Goal: Information Seeking & Learning: Learn about a topic

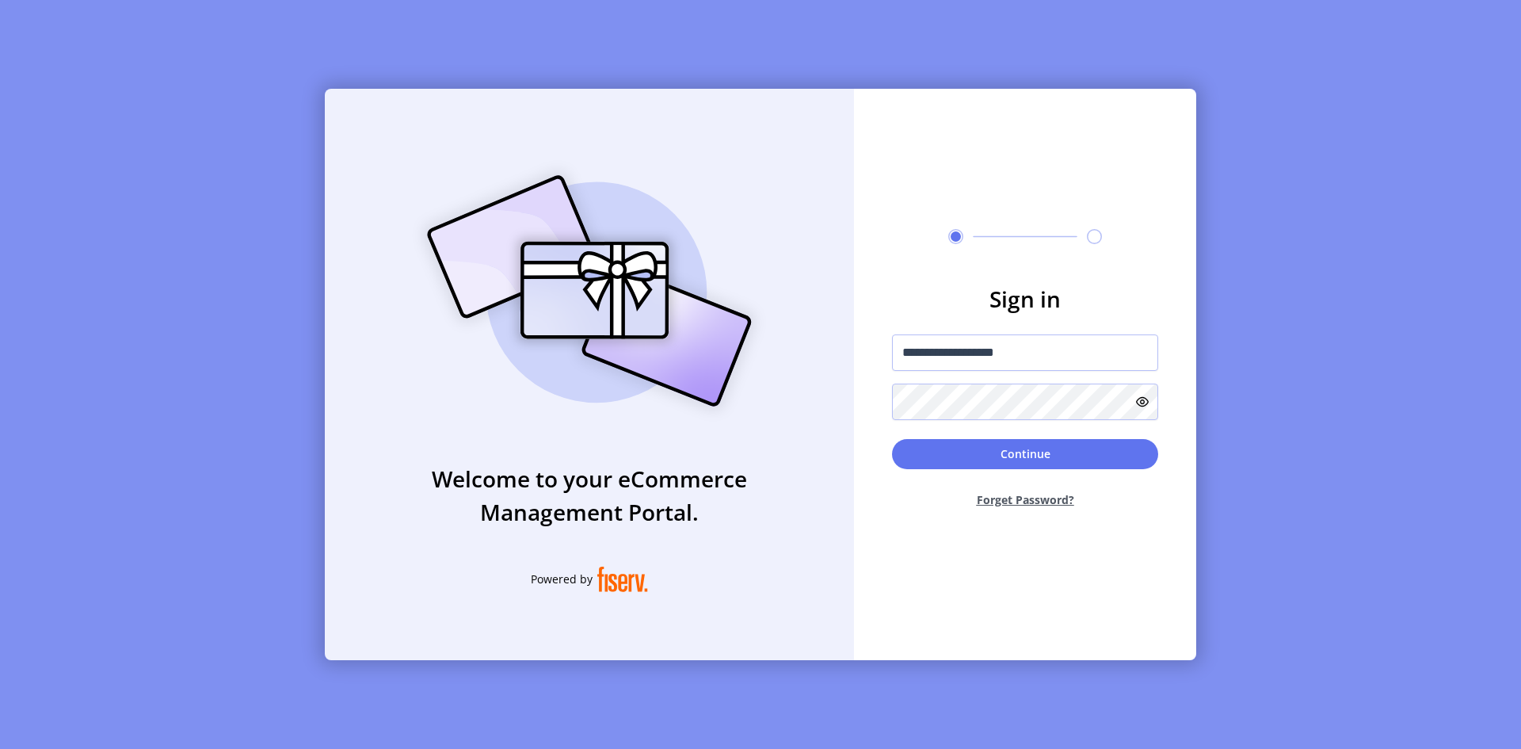
click at [865, 390] on form "**********" at bounding box center [1025, 401] width 342 height 238
click at [957, 452] on button "Continue" at bounding box center [1025, 454] width 266 height 30
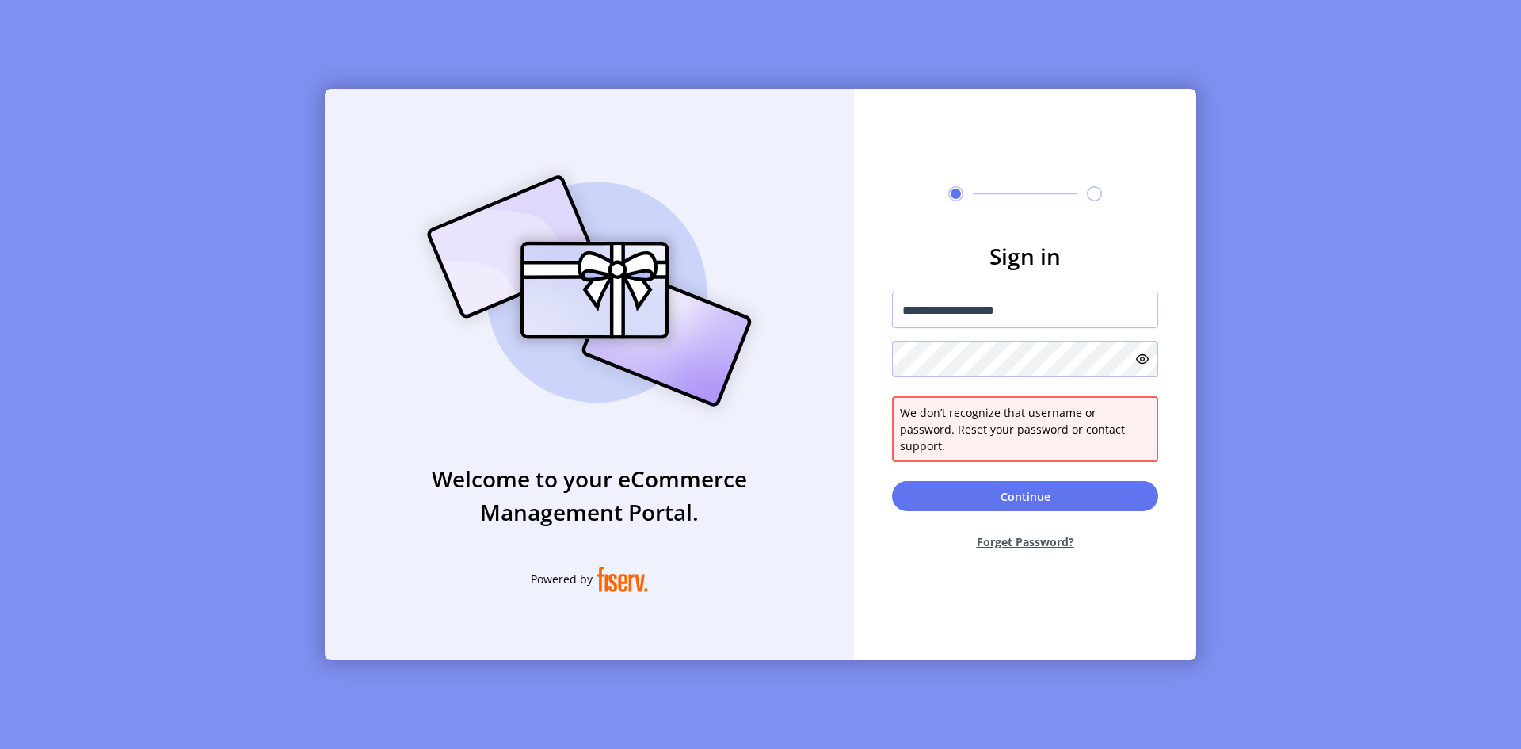
click at [822, 373] on div "**********" at bounding box center [760, 374] width 871 height 571
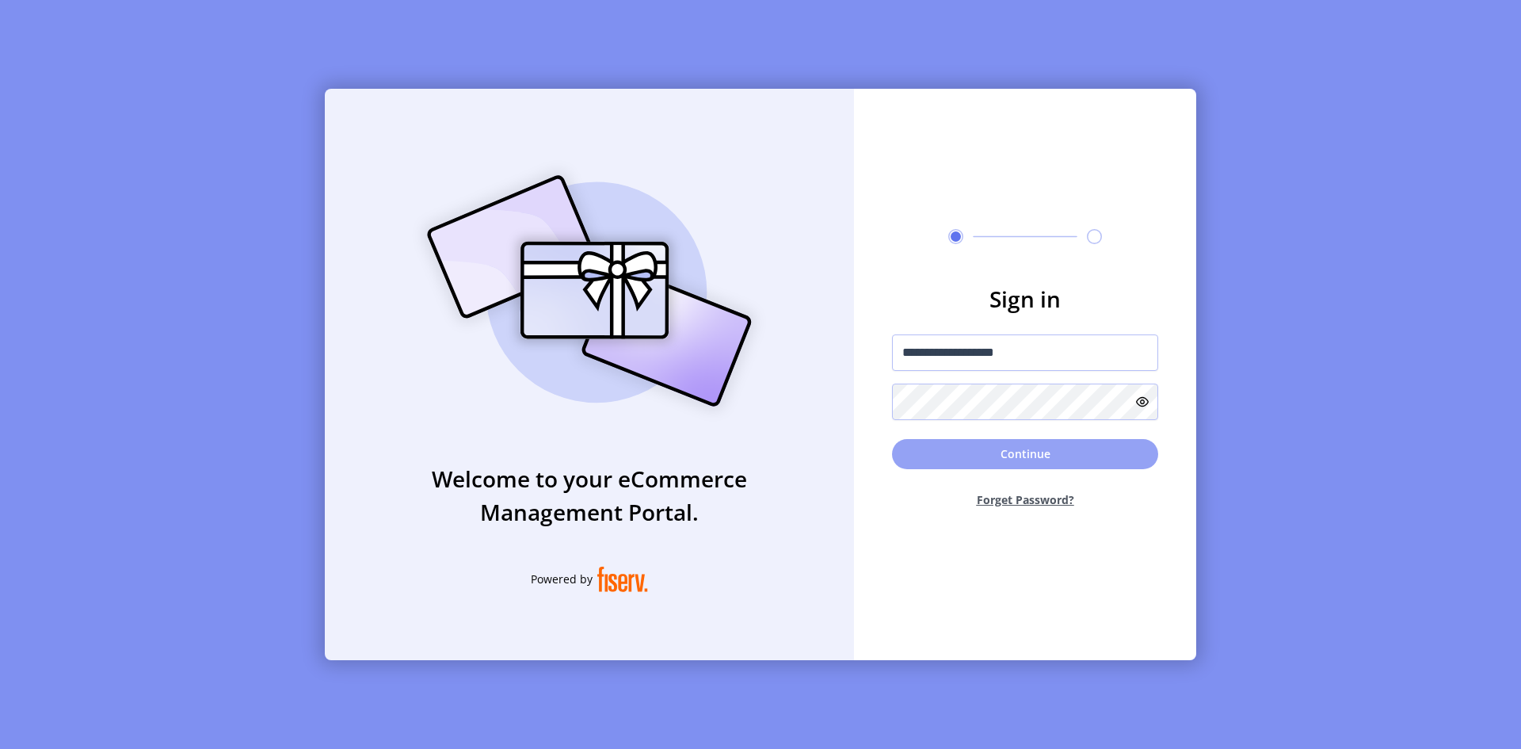
click at [908, 448] on button "Continue" at bounding box center [1025, 454] width 266 height 30
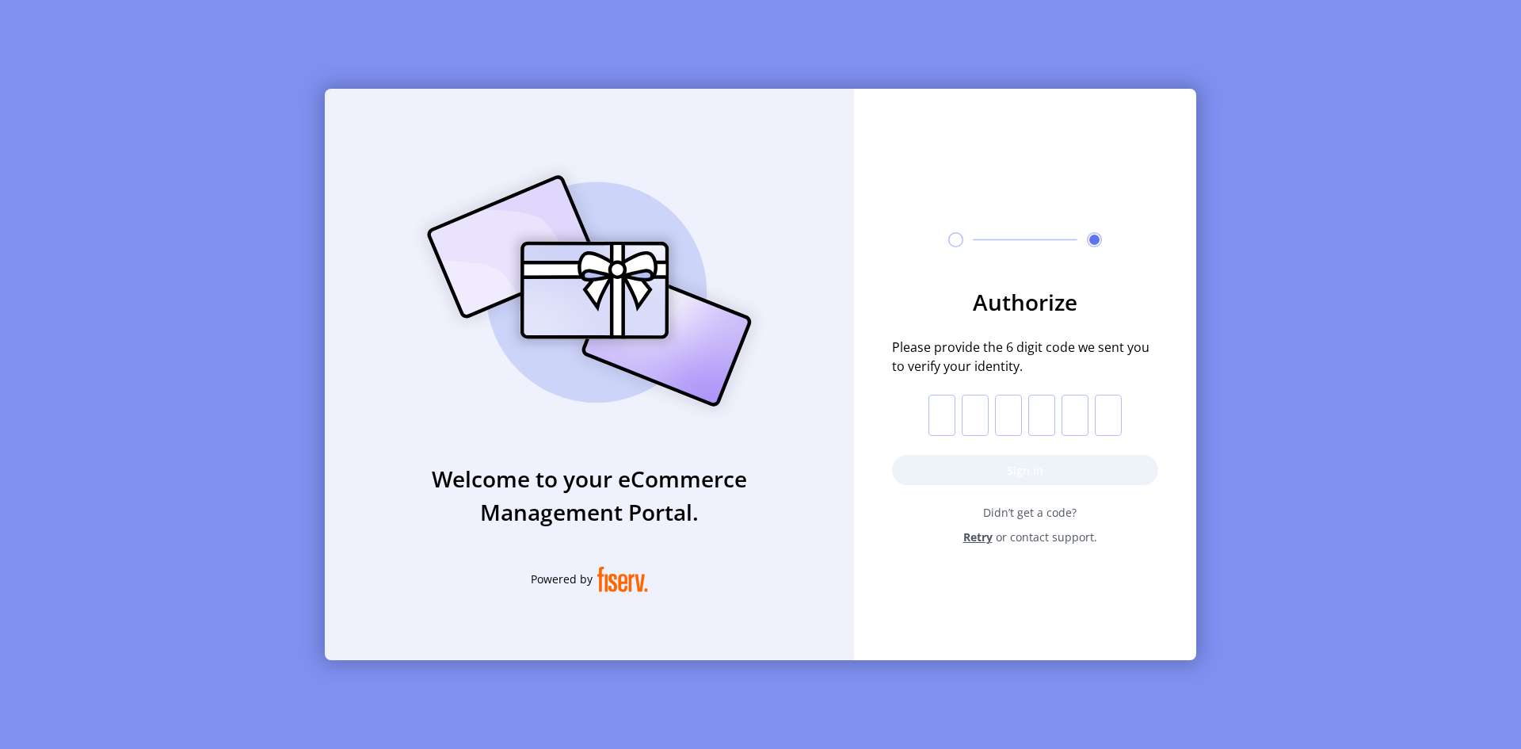
click at [943, 419] on input "text" at bounding box center [942, 415] width 27 height 41
click at [949, 406] on input "text" at bounding box center [942, 415] width 27 height 41
type input "*"
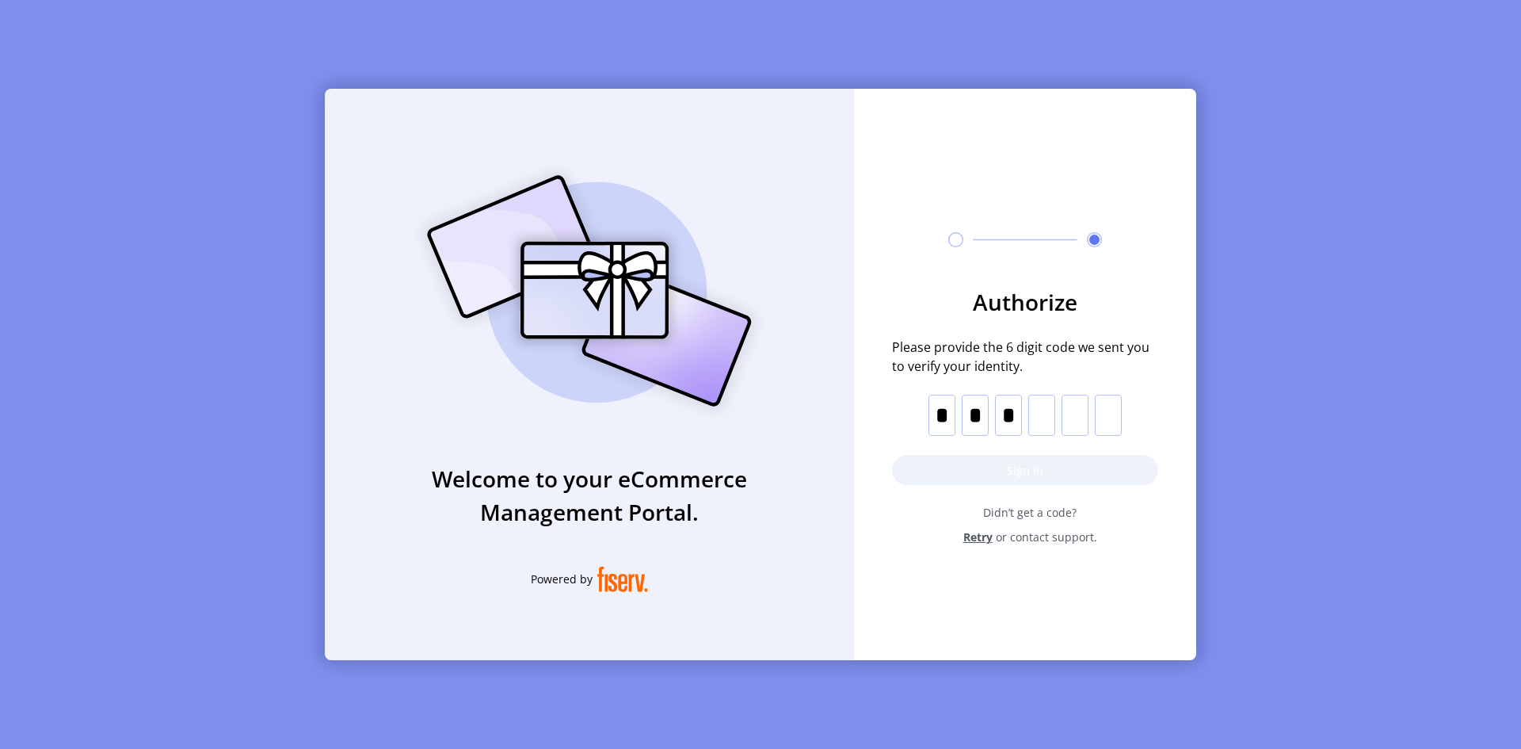
type input "*"
click at [1052, 464] on button "Sign in" at bounding box center [1025, 470] width 266 height 30
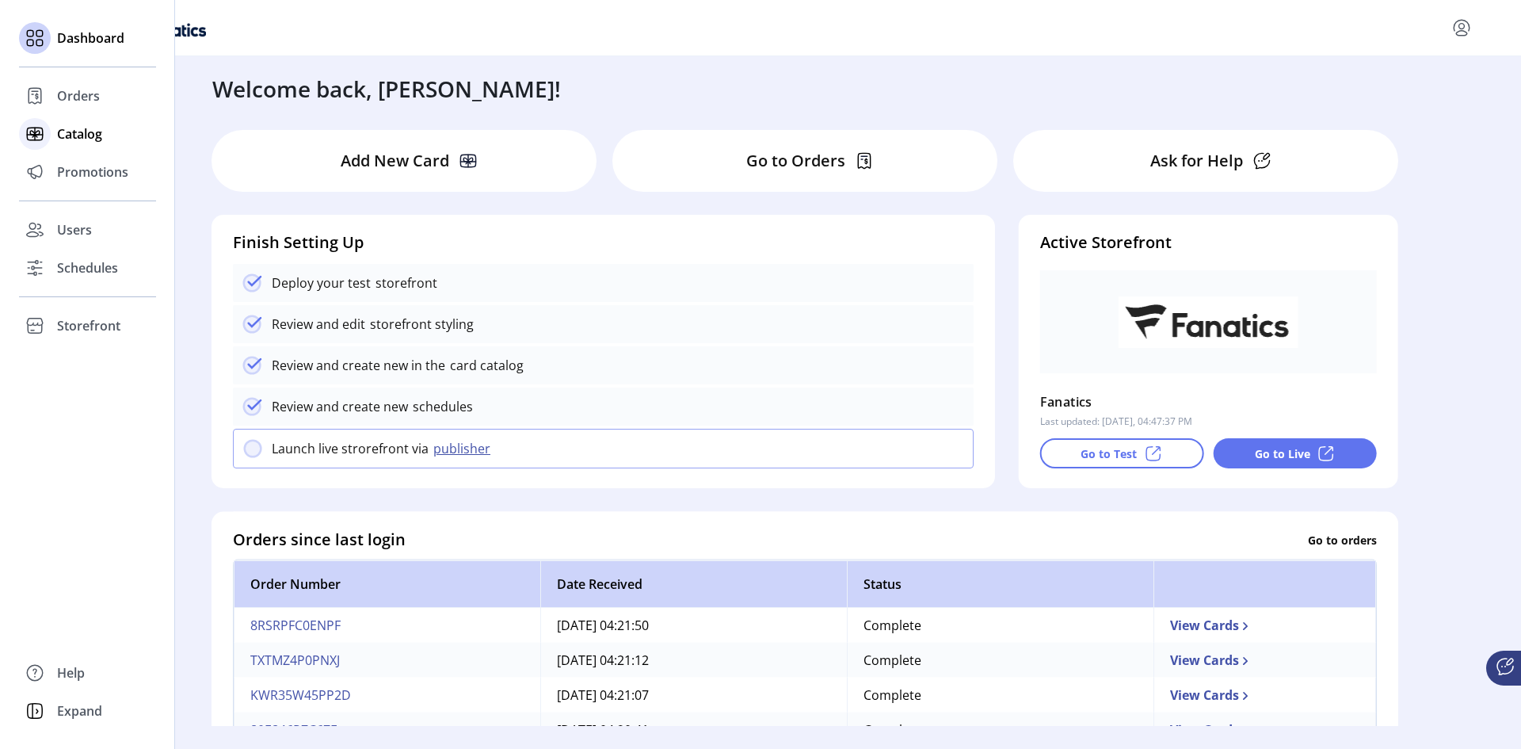
click at [86, 137] on span "Catalog" at bounding box center [79, 133] width 45 height 19
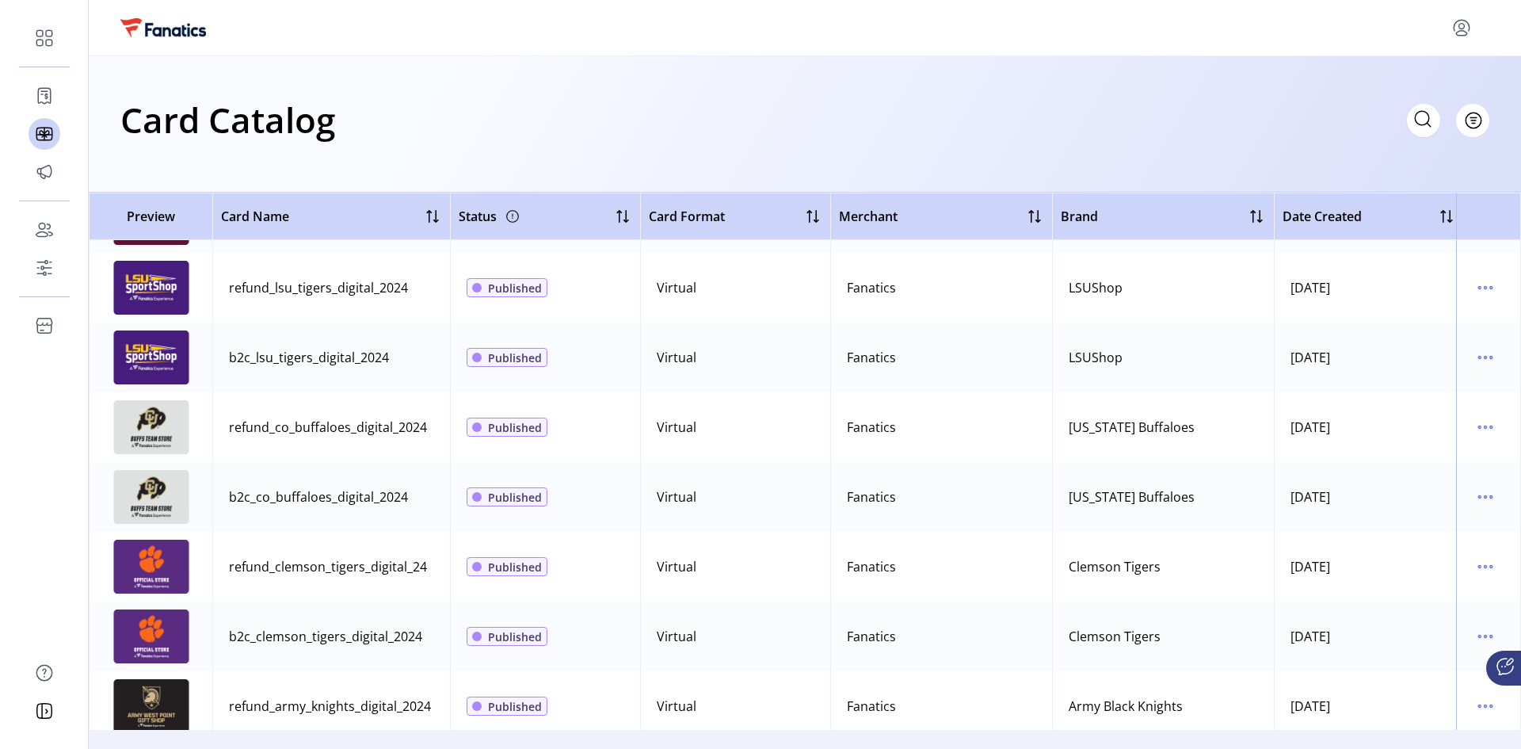
scroll to position [1426, 0]
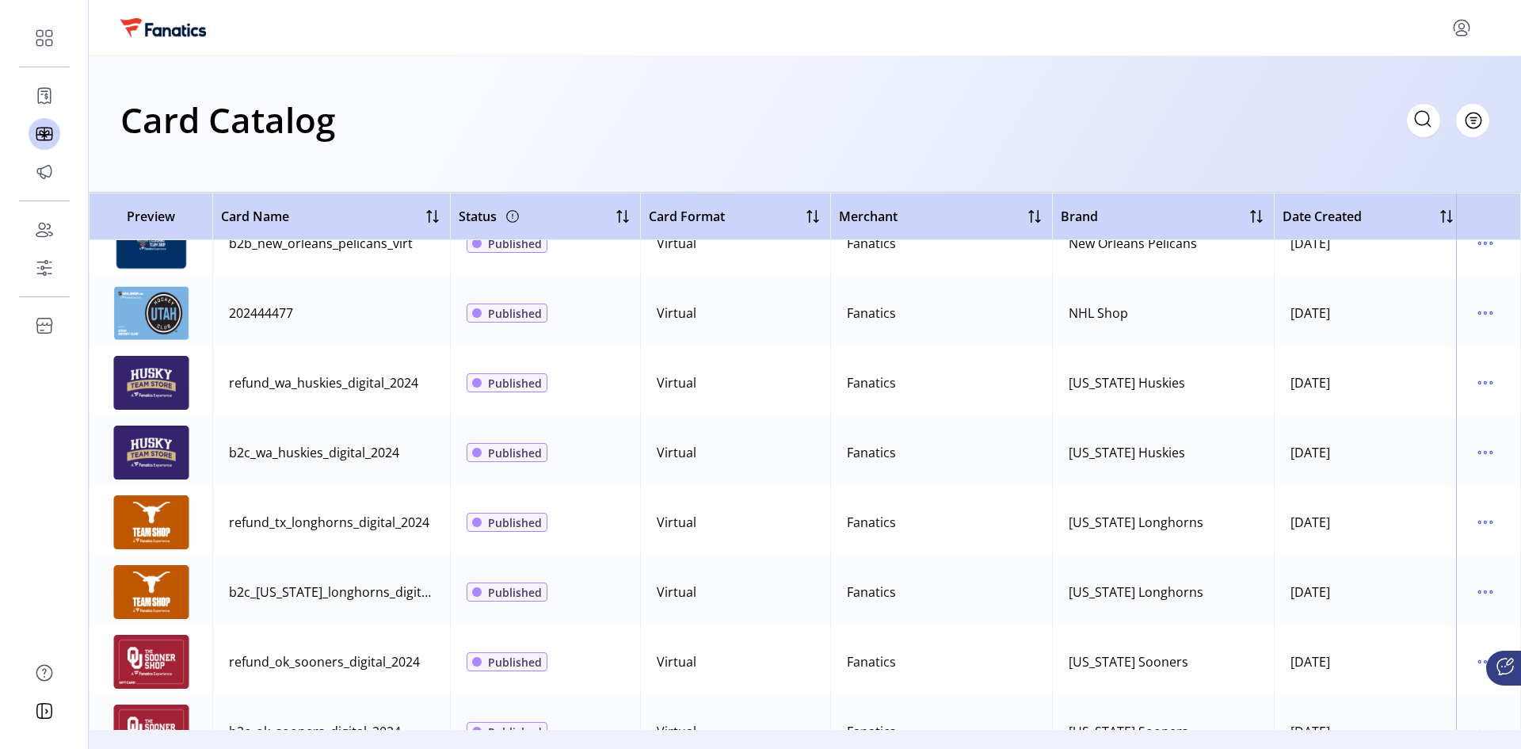
click at [890, 212] on span "Merchant" at bounding box center [868, 216] width 59 height 19
drag, startPoint x: 1028, startPoint y: 212, endPoint x: 1018, endPoint y: 225, distance: 15.8
click at [1027, 212] on div at bounding box center [1034, 216] width 19 height 19
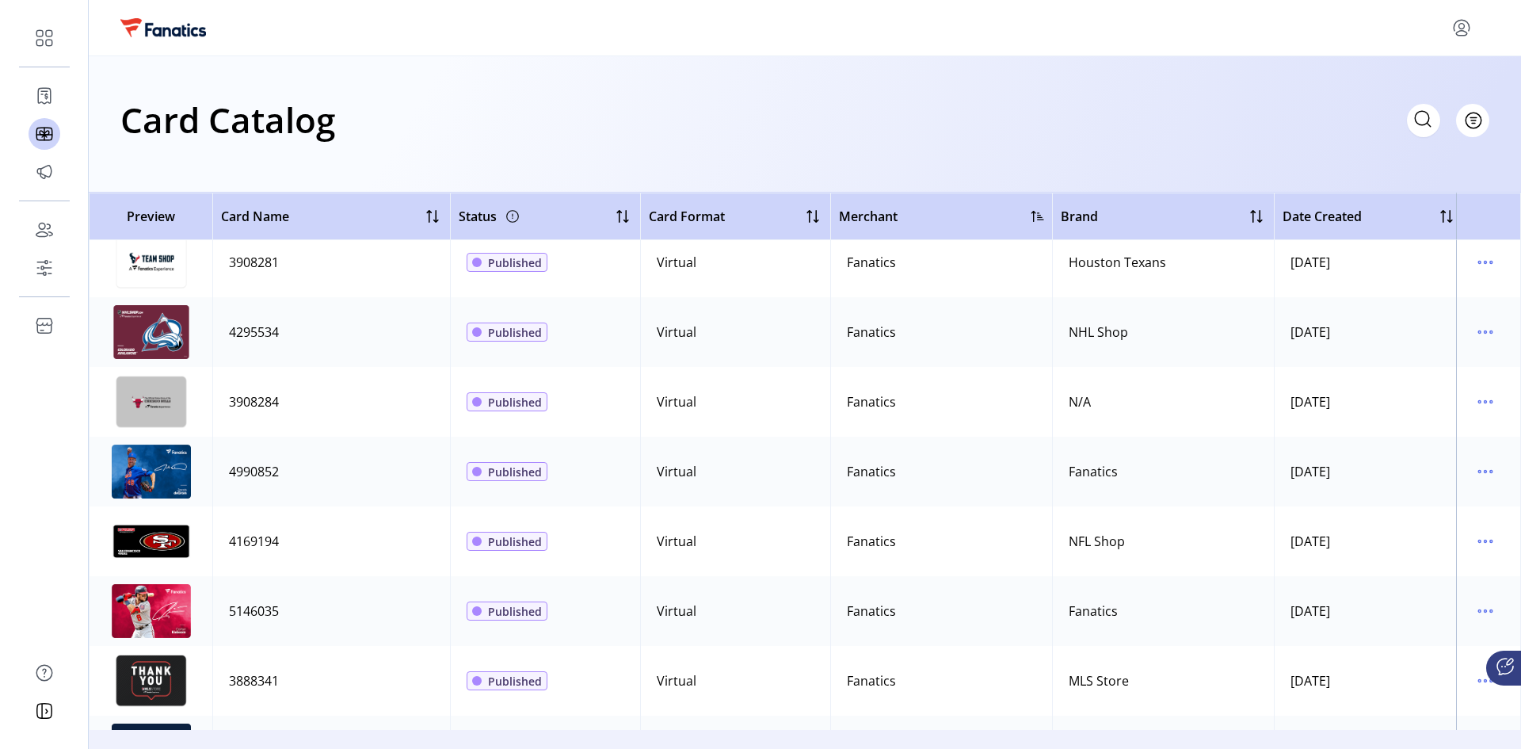
scroll to position [8319, 0]
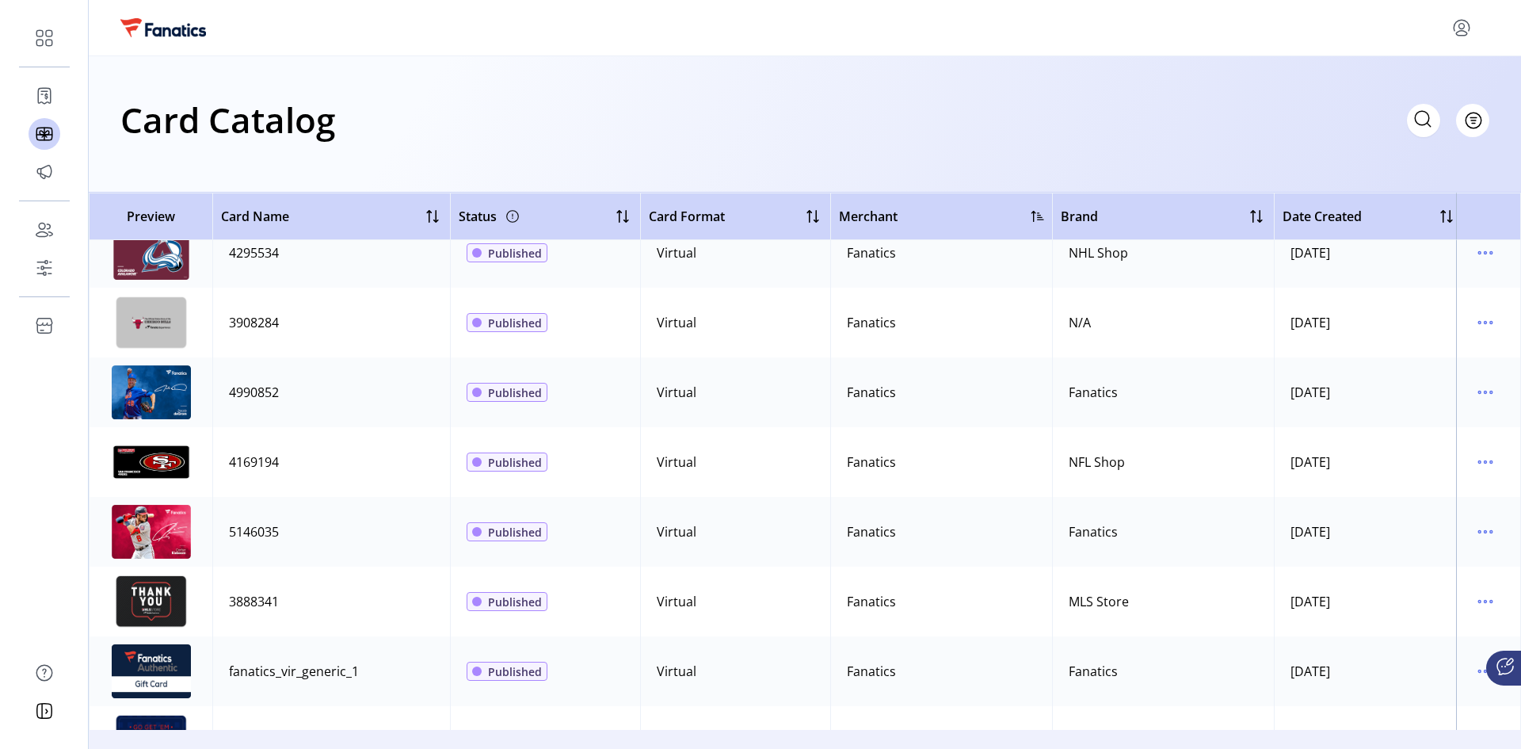
click at [1115, 669] on div "Fanatics" at bounding box center [1093, 671] width 49 height 19
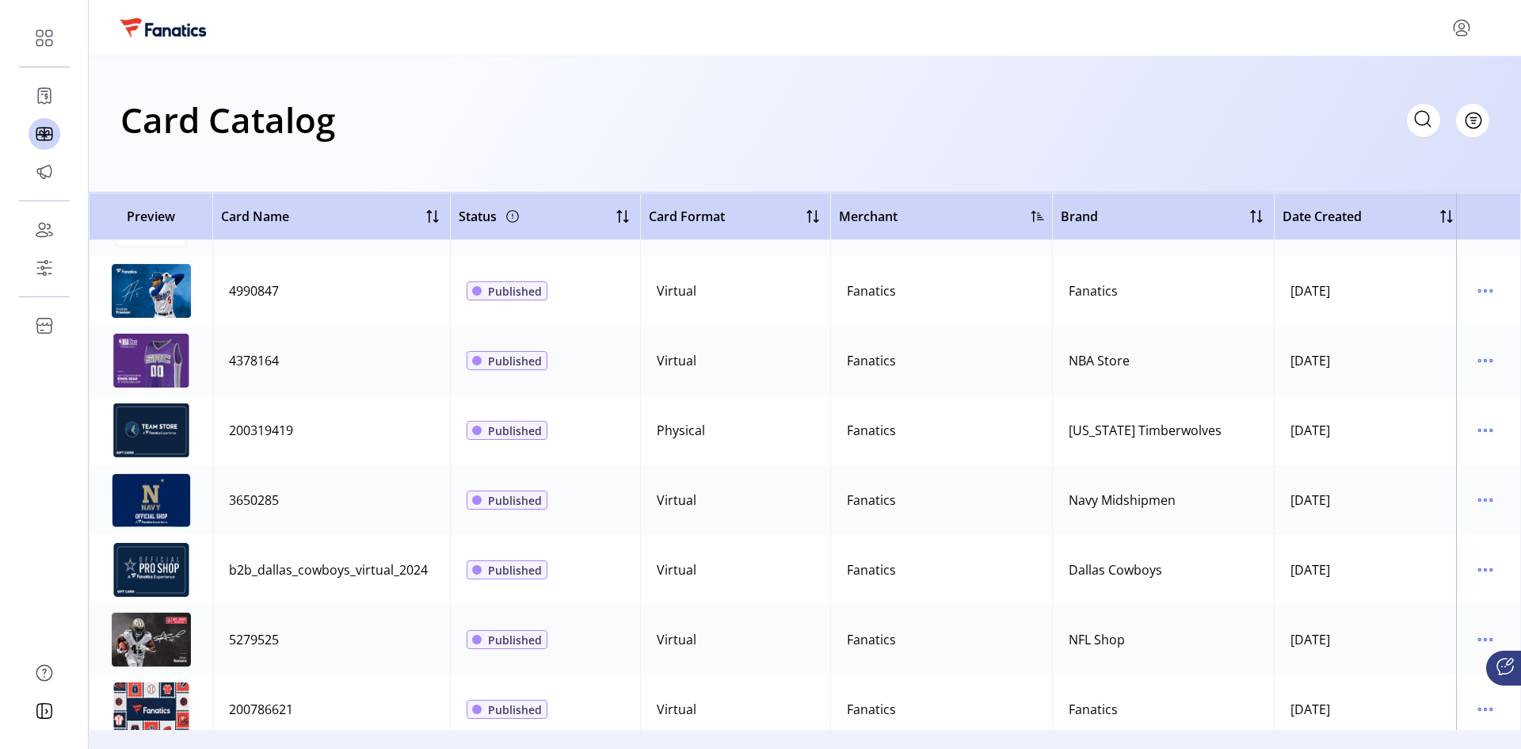
scroll to position [20282, 0]
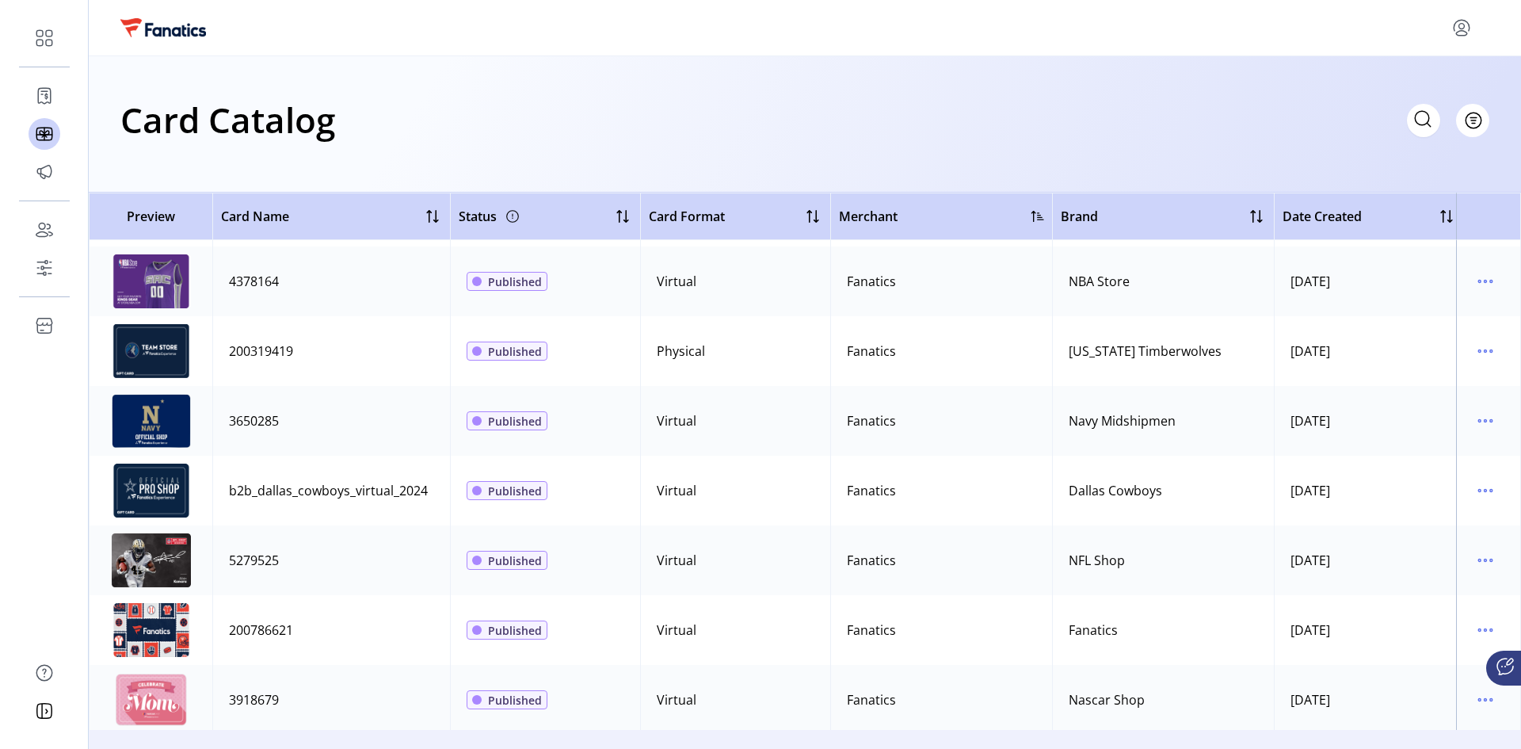
click at [498, 88] on div "Card Catalog Filter Add New Card" at bounding box center [805, 124] width 1432 height 136
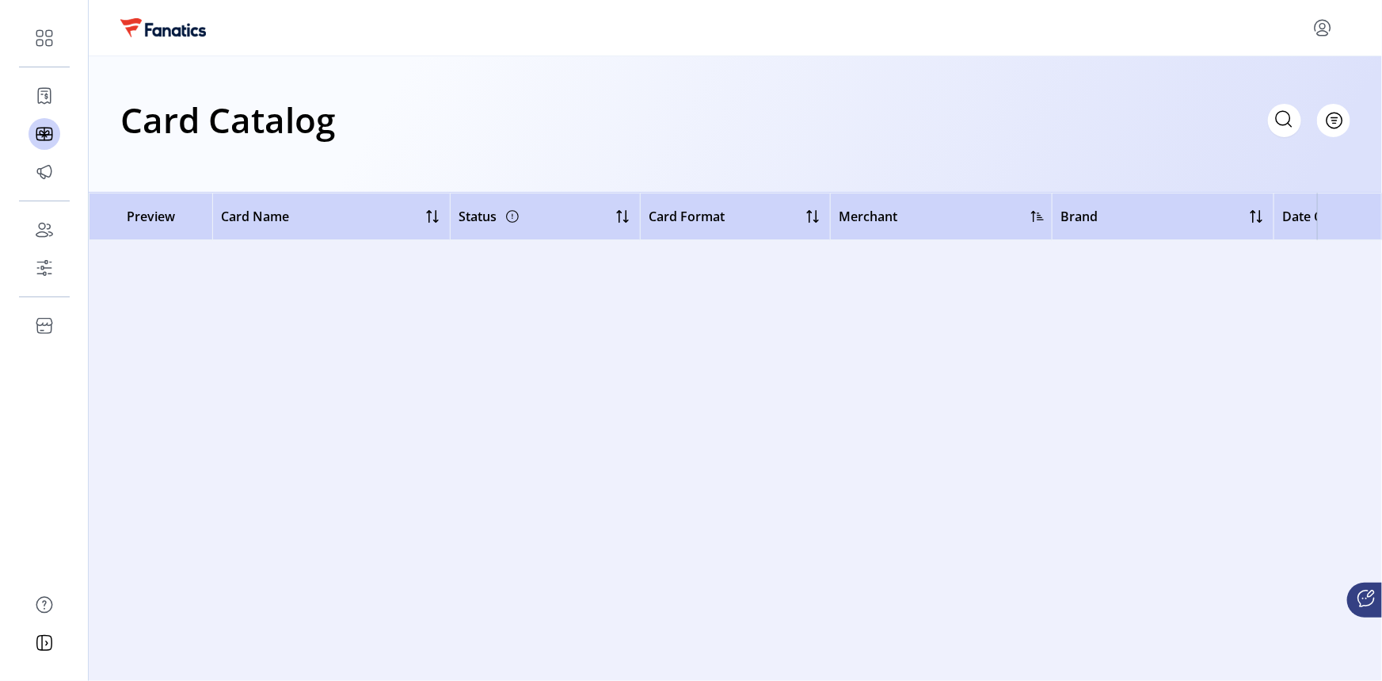
scroll to position [0, 0]
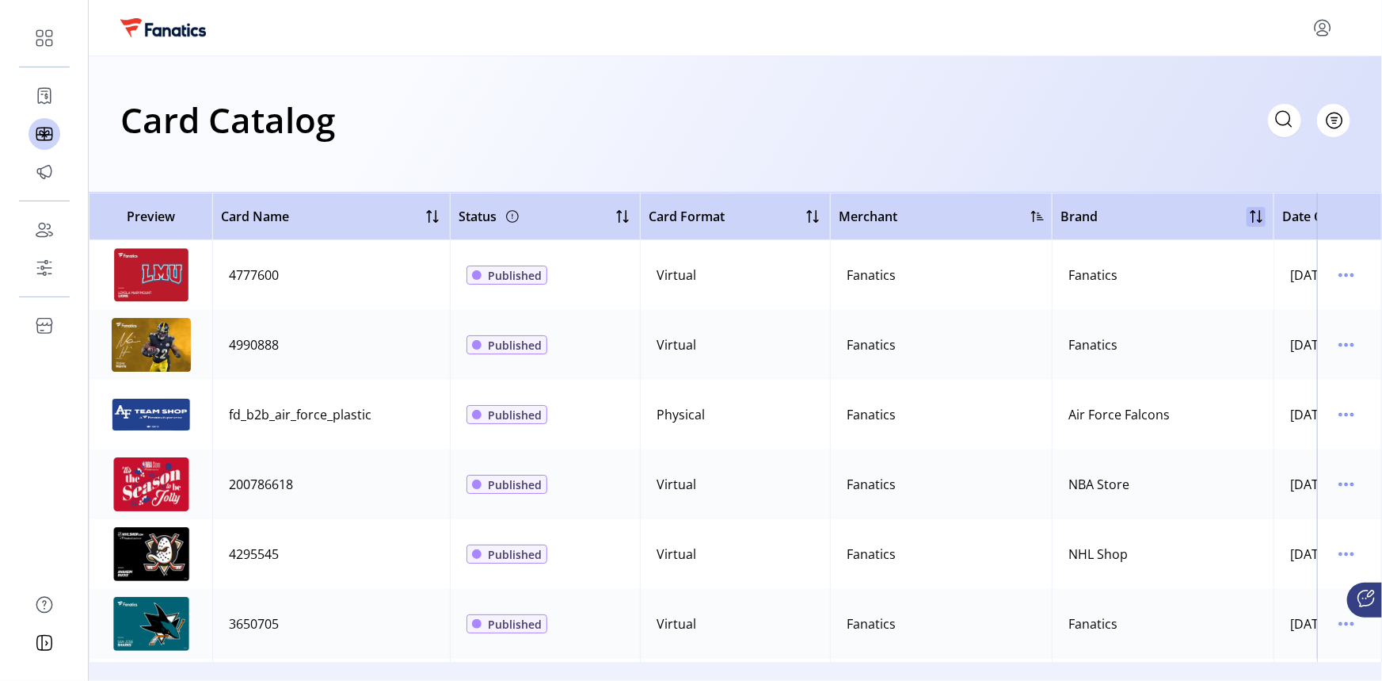
click at [1252, 218] on div at bounding box center [1256, 216] width 19 height 19
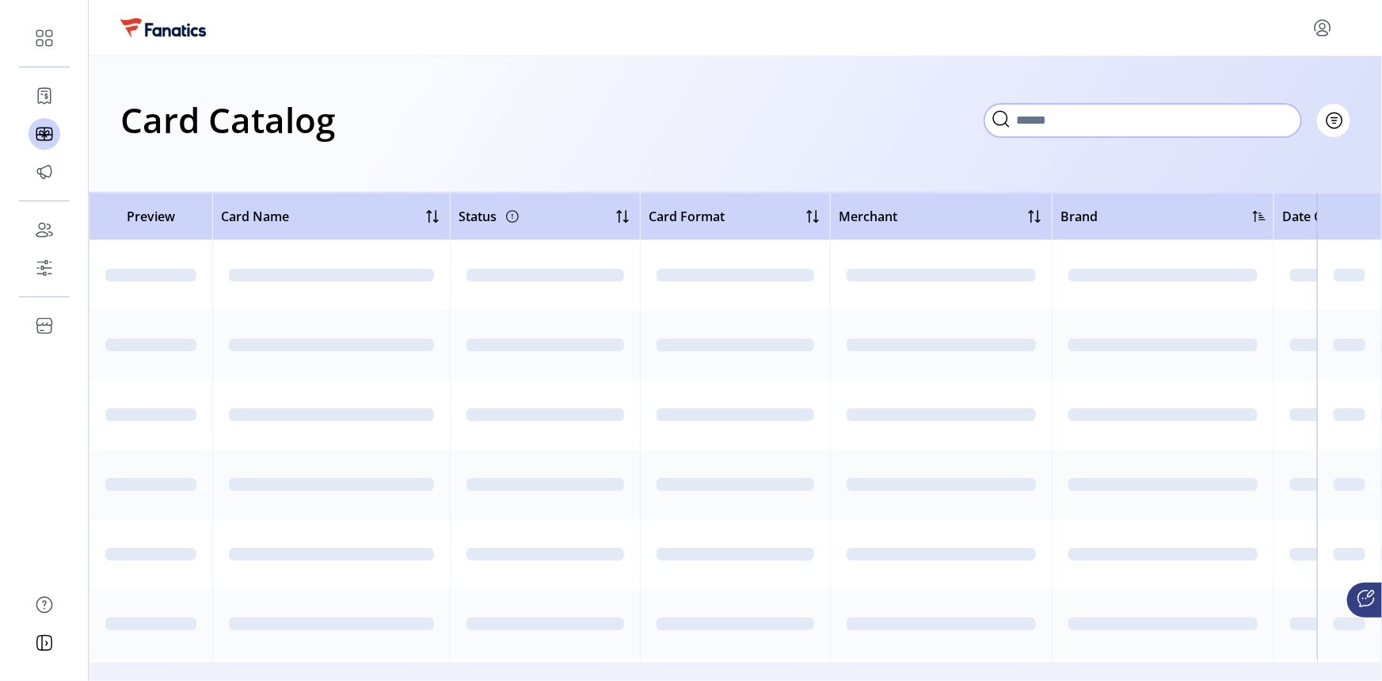
click at [1135, 119] on input "Search" at bounding box center [1143, 120] width 317 height 33
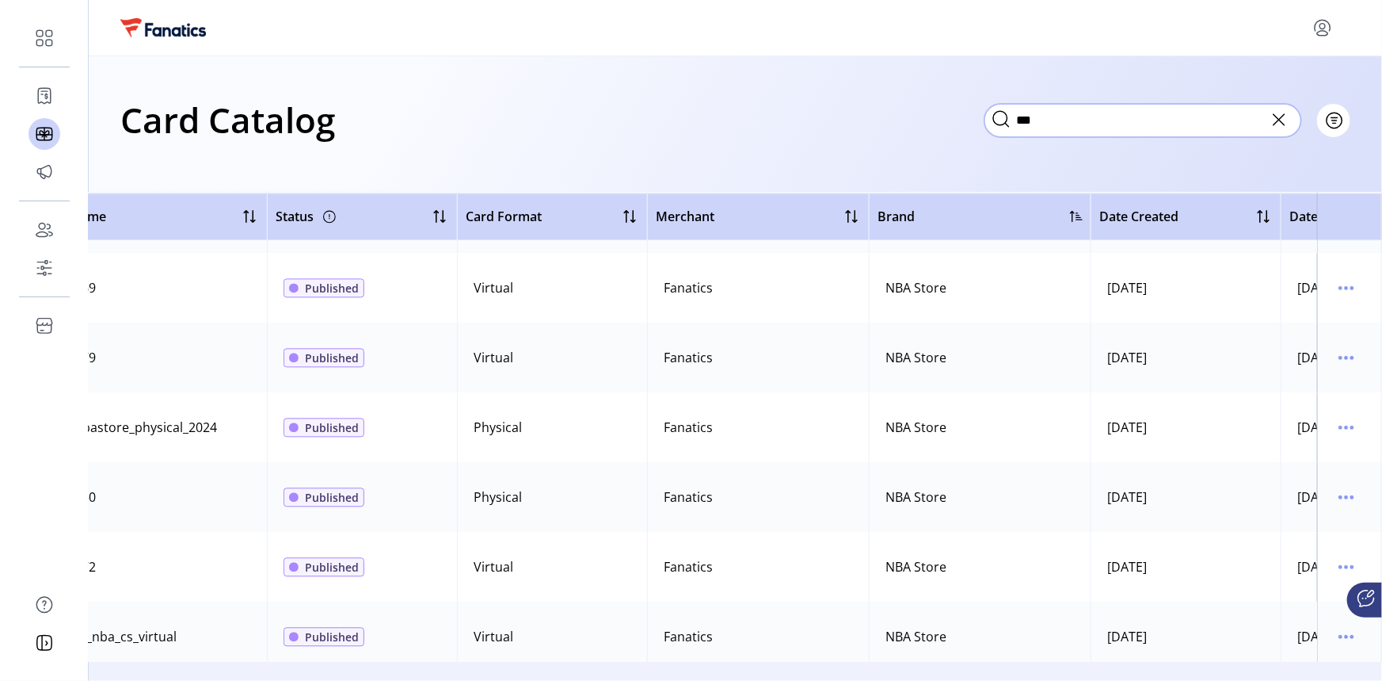
scroll to position [1800, 344]
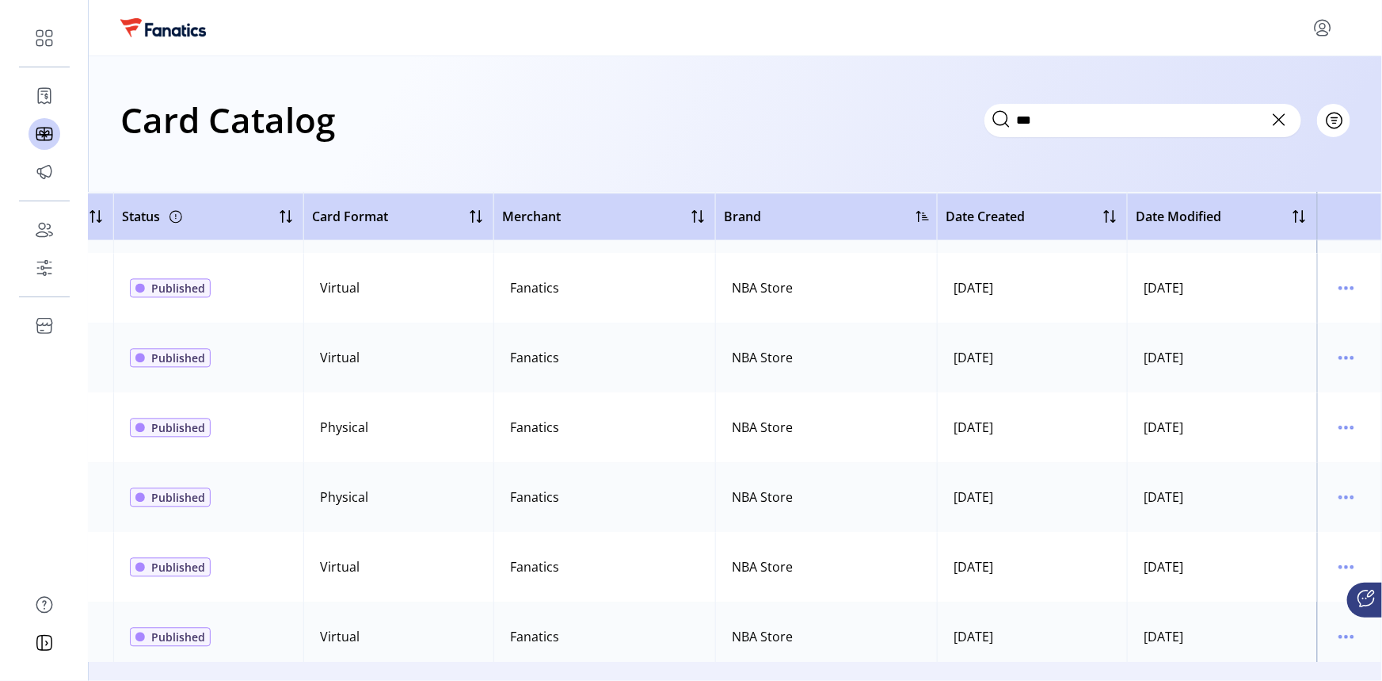
drag, startPoint x: 1210, startPoint y: 662, endPoint x: 1192, endPoint y: 658, distance: 18.8
click at [1192, 658] on div "Card Catalog *** Filter Add New Card Preview Card Name Status Card Format Merch…" at bounding box center [736, 340] width 1294 height 681
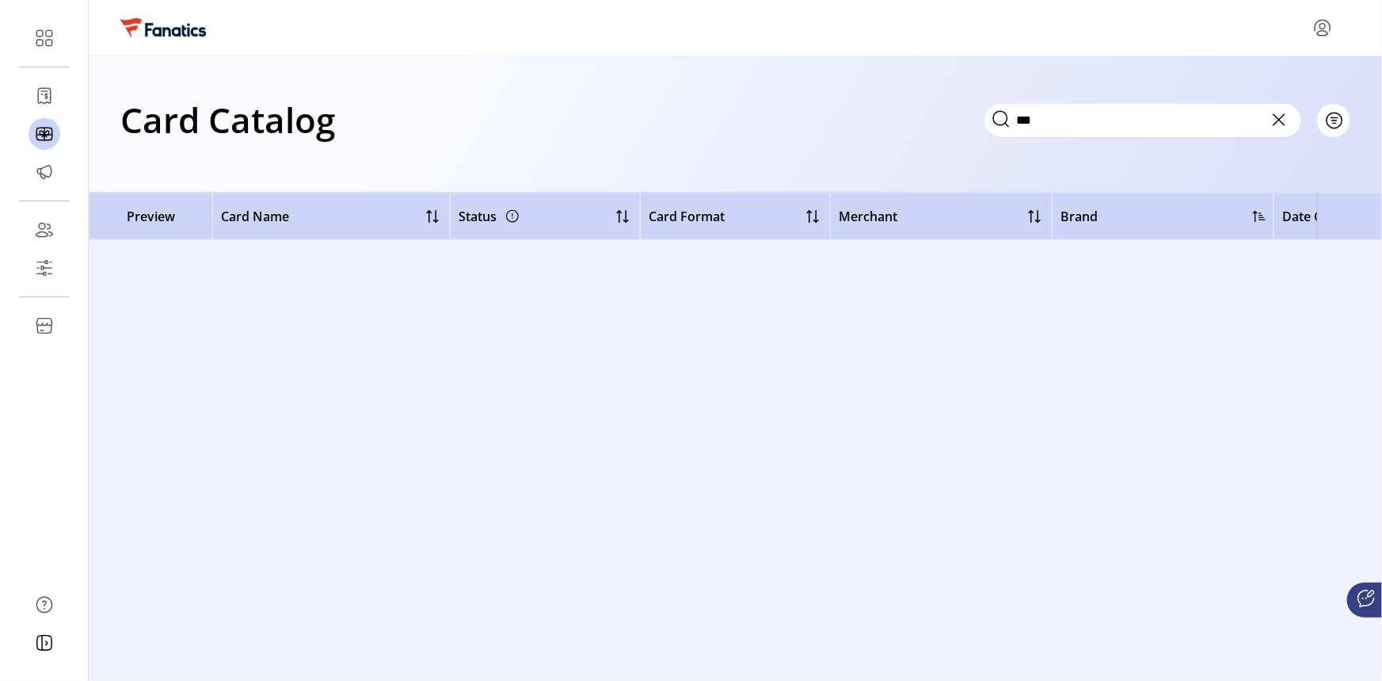
scroll to position [0, 0]
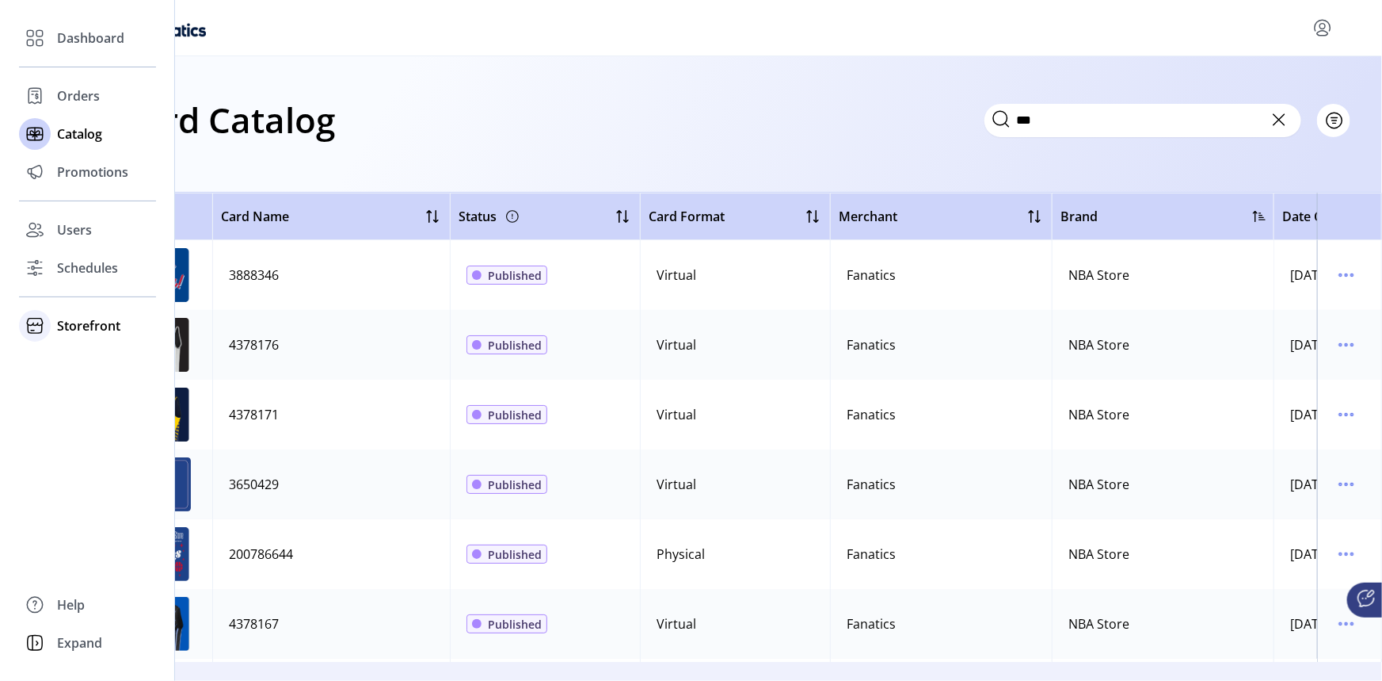
click at [90, 325] on span "Storefront" at bounding box center [88, 325] width 63 height 19
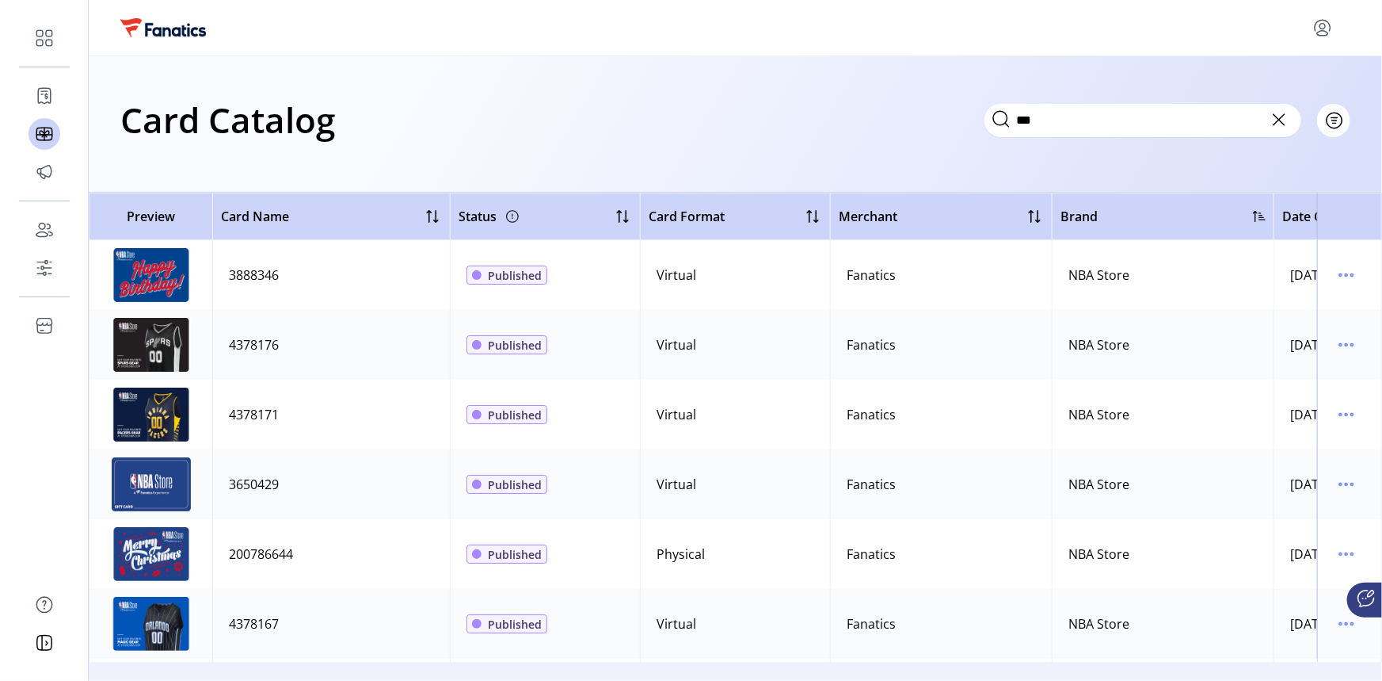
click at [505, 111] on div "Card Catalog *** Filter Add New Card" at bounding box center [735, 119] width 1230 height 55
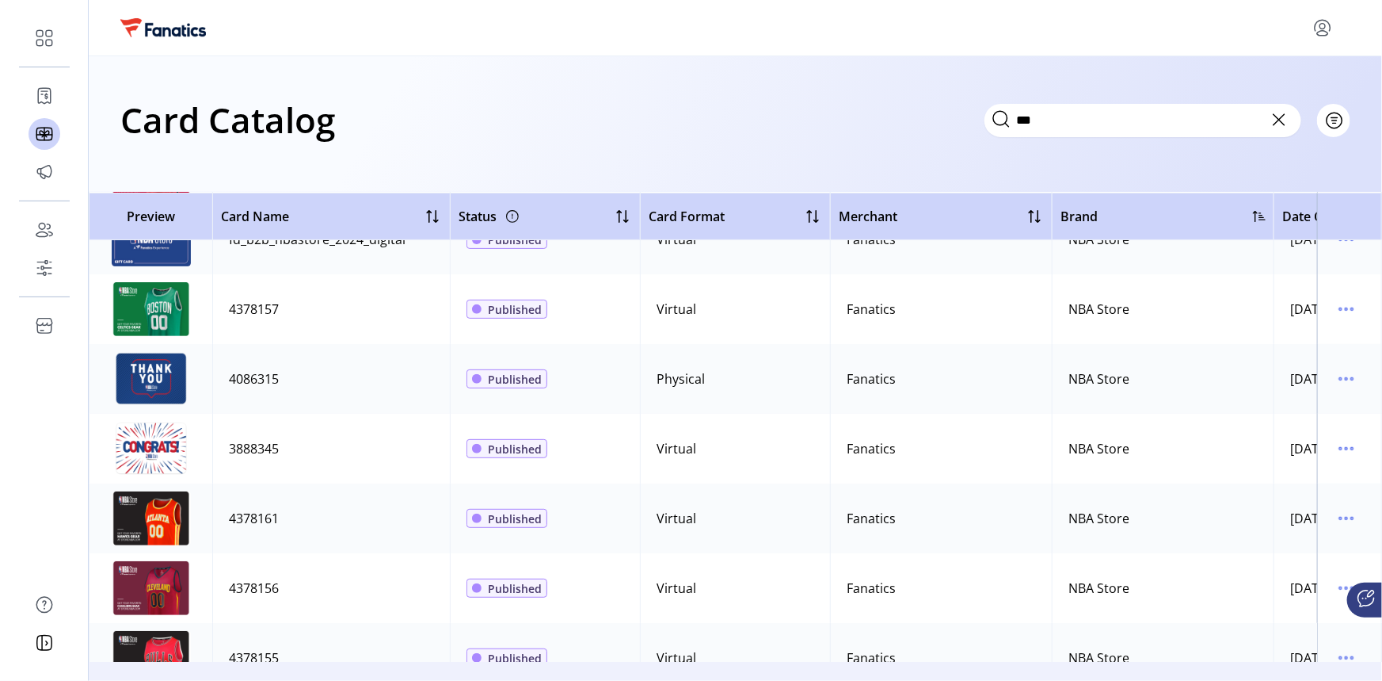
scroll to position [3494, 0]
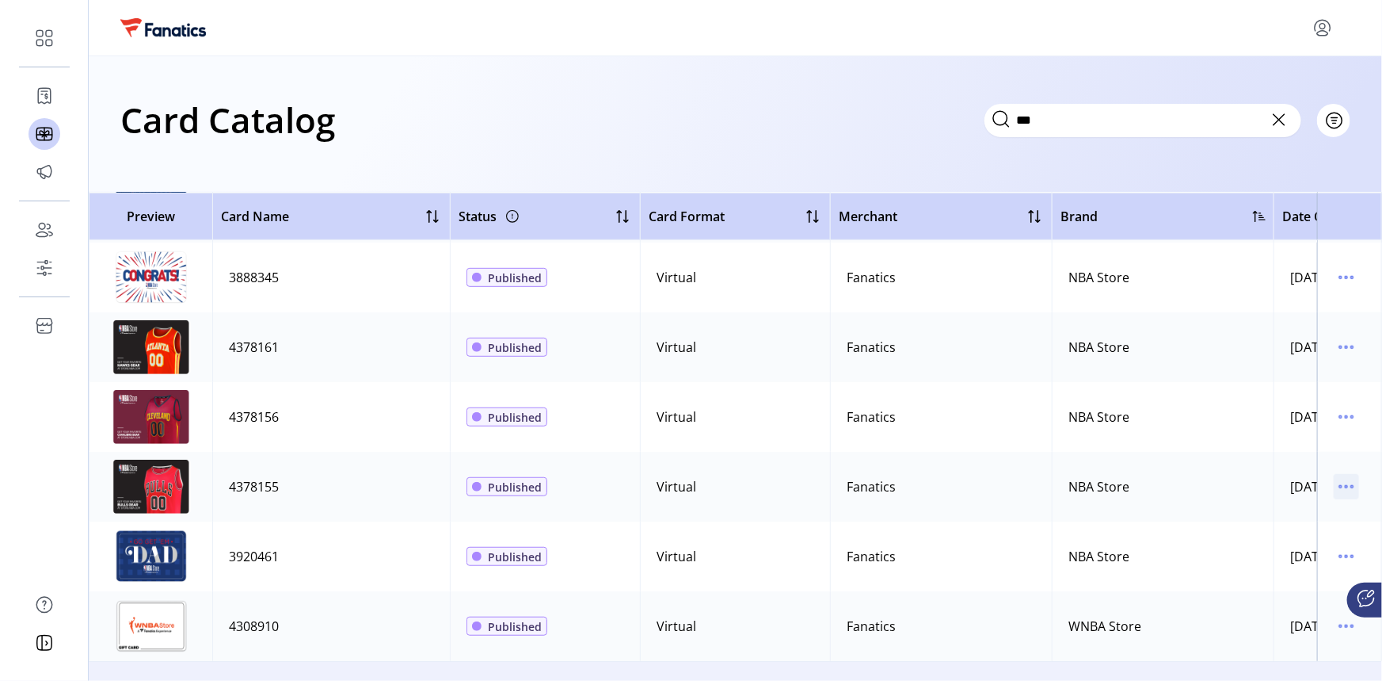
click at [1352, 486] on icon "menu" at bounding box center [1353, 487] width 2 height 2
click at [1278, 509] on span "View Details" at bounding box center [1273, 506] width 132 height 13
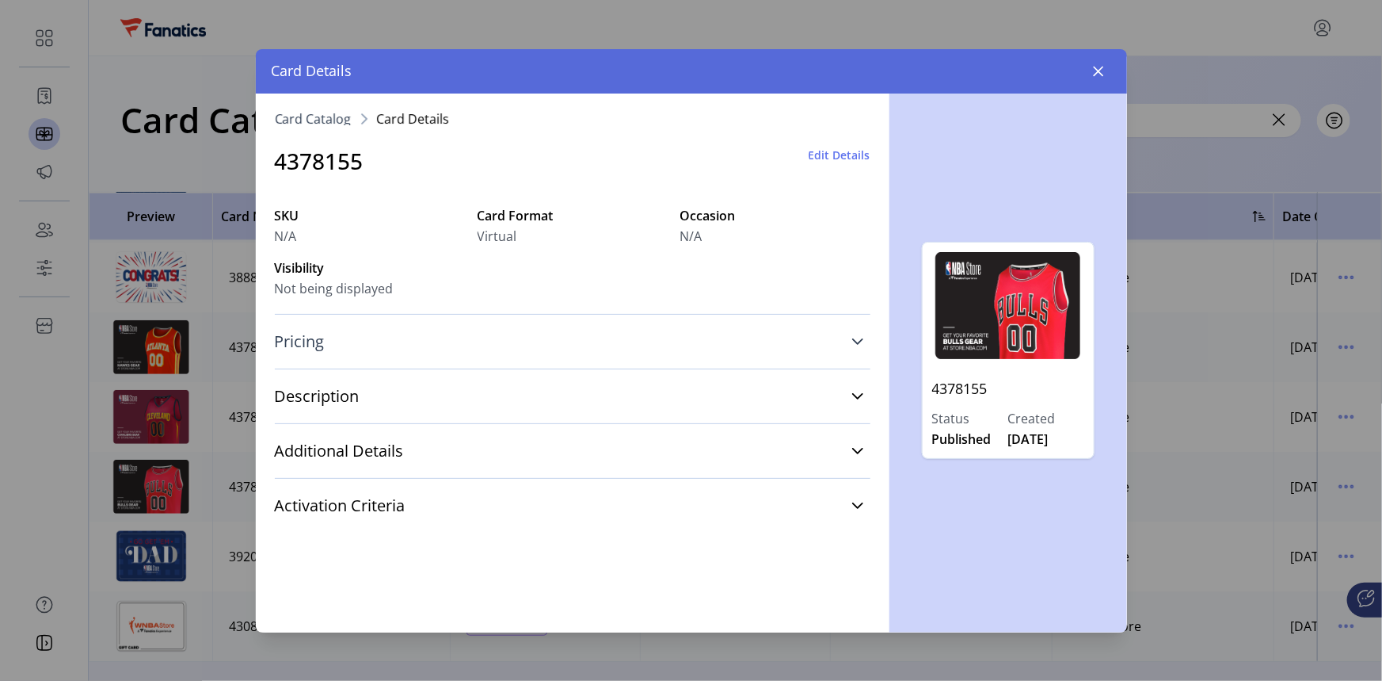
click at [306, 338] on span "Pricing" at bounding box center [300, 342] width 50 height 16
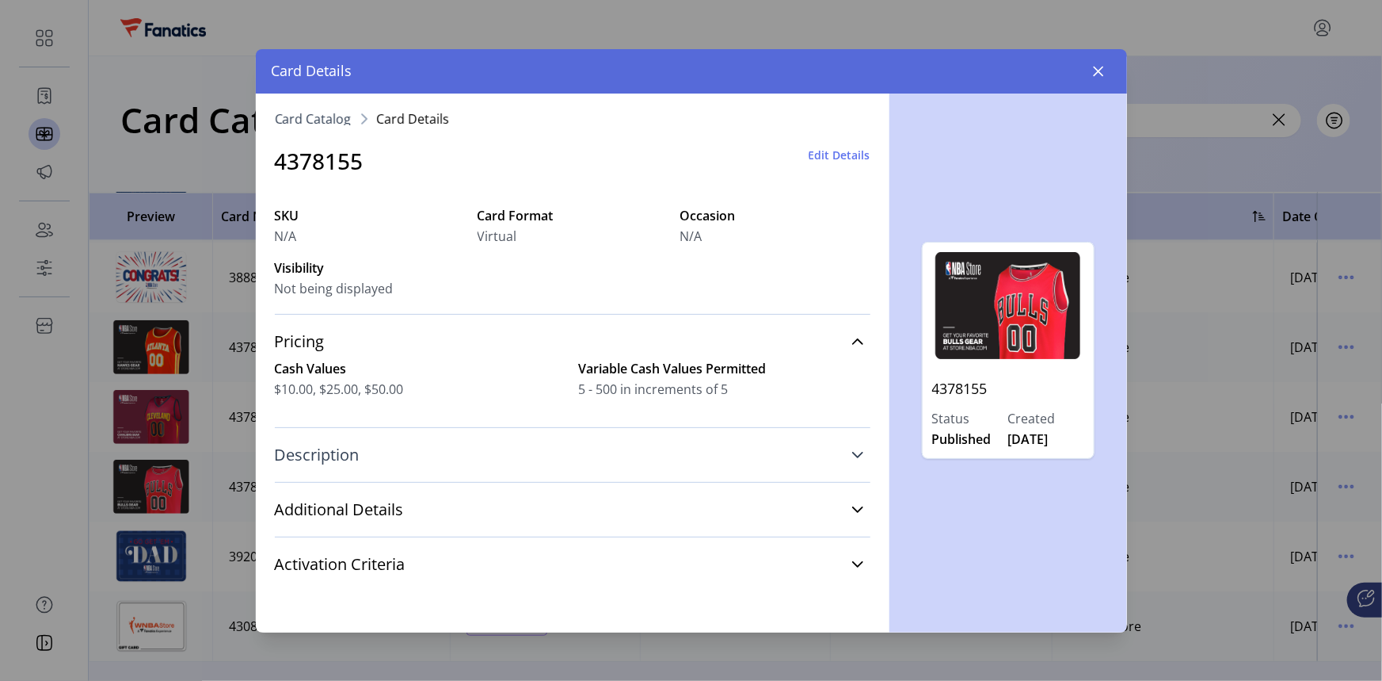
click at [401, 455] on link "Description" at bounding box center [573, 454] width 596 height 35
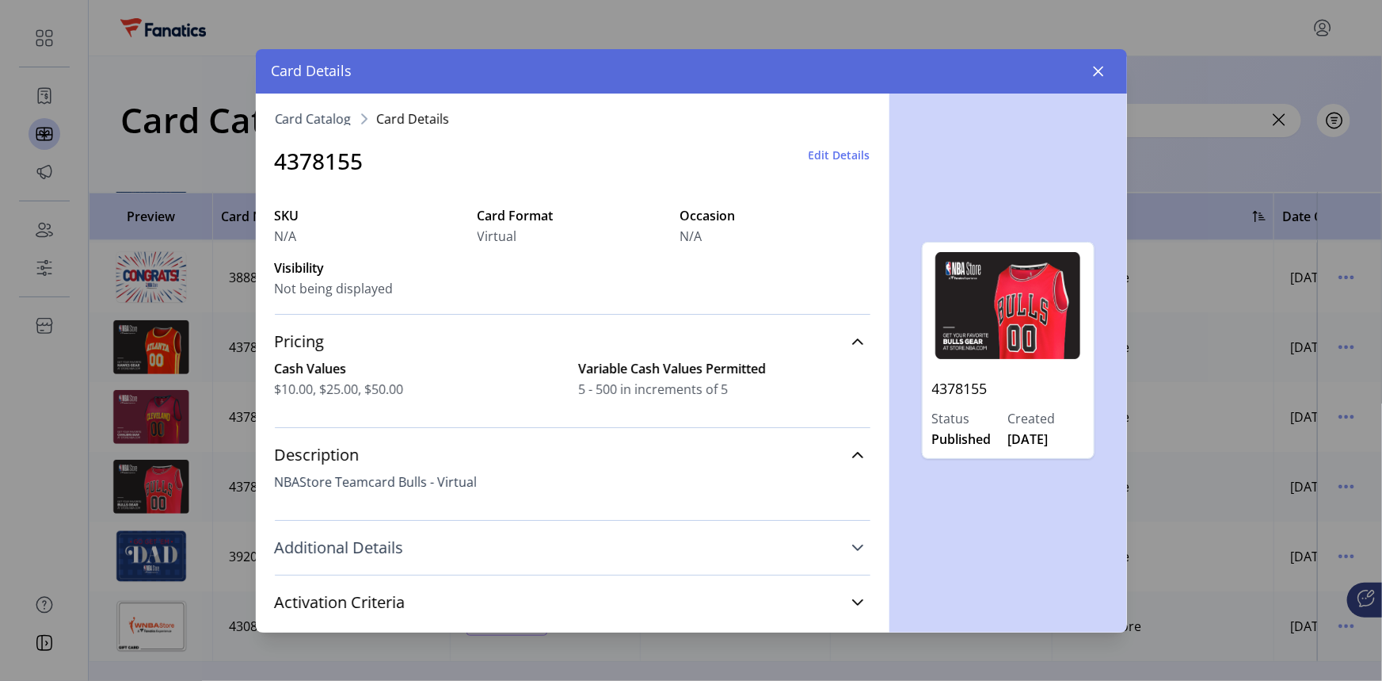
click at [400, 555] on span "Additional Details" at bounding box center [339, 548] width 129 height 16
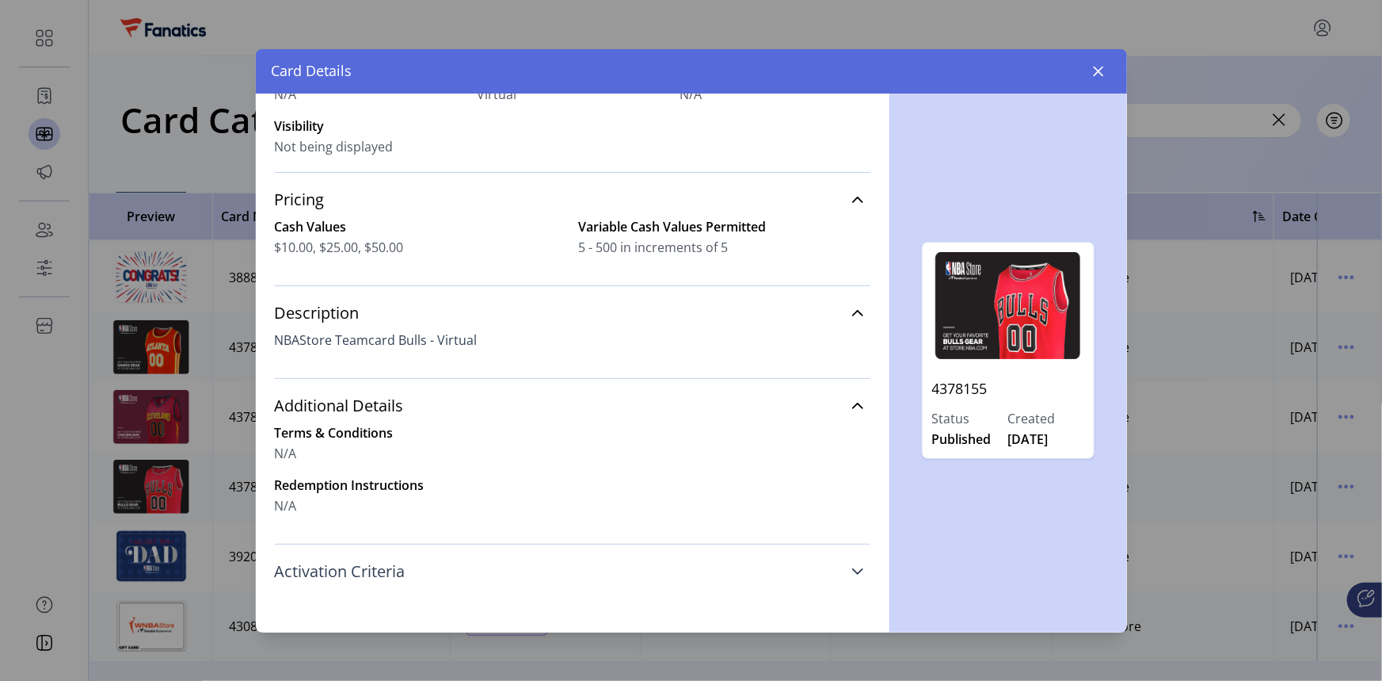
click at [413, 562] on link "Activation Criteria" at bounding box center [573, 571] width 596 height 35
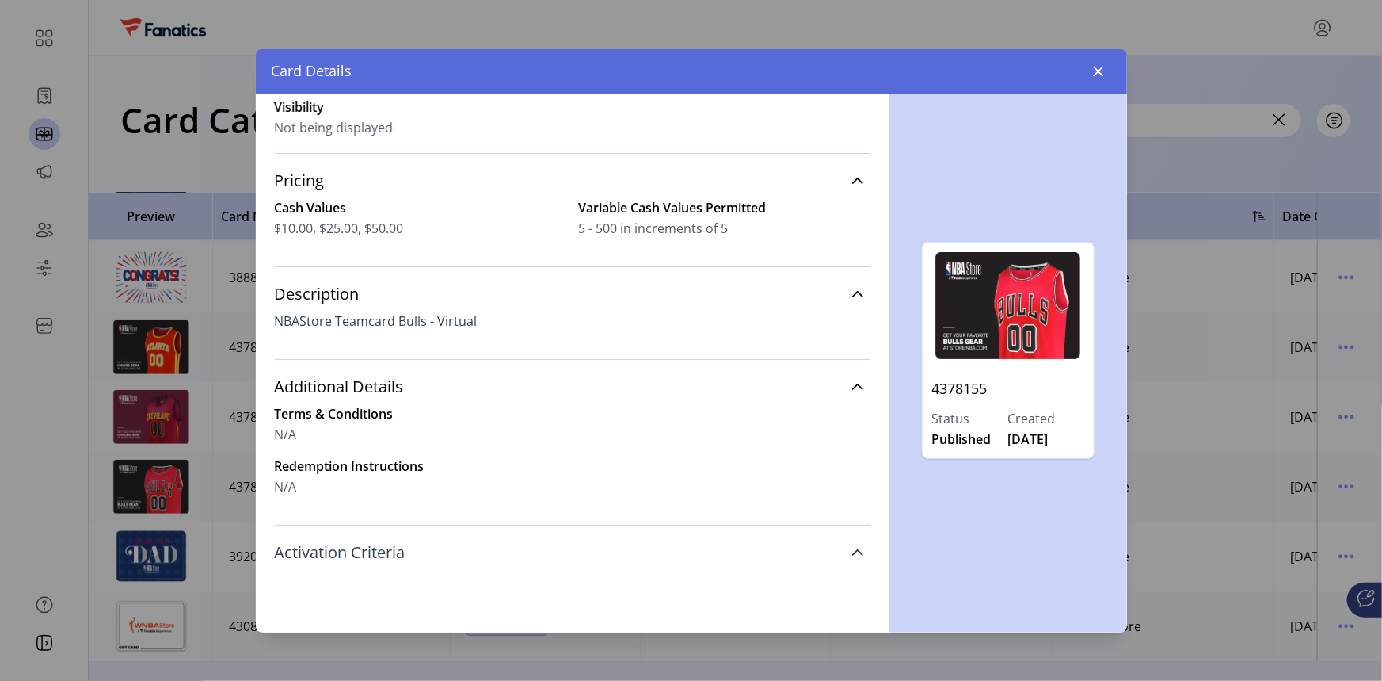
click at [410, 556] on link "Activation Criteria" at bounding box center [573, 552] width 596 height 35
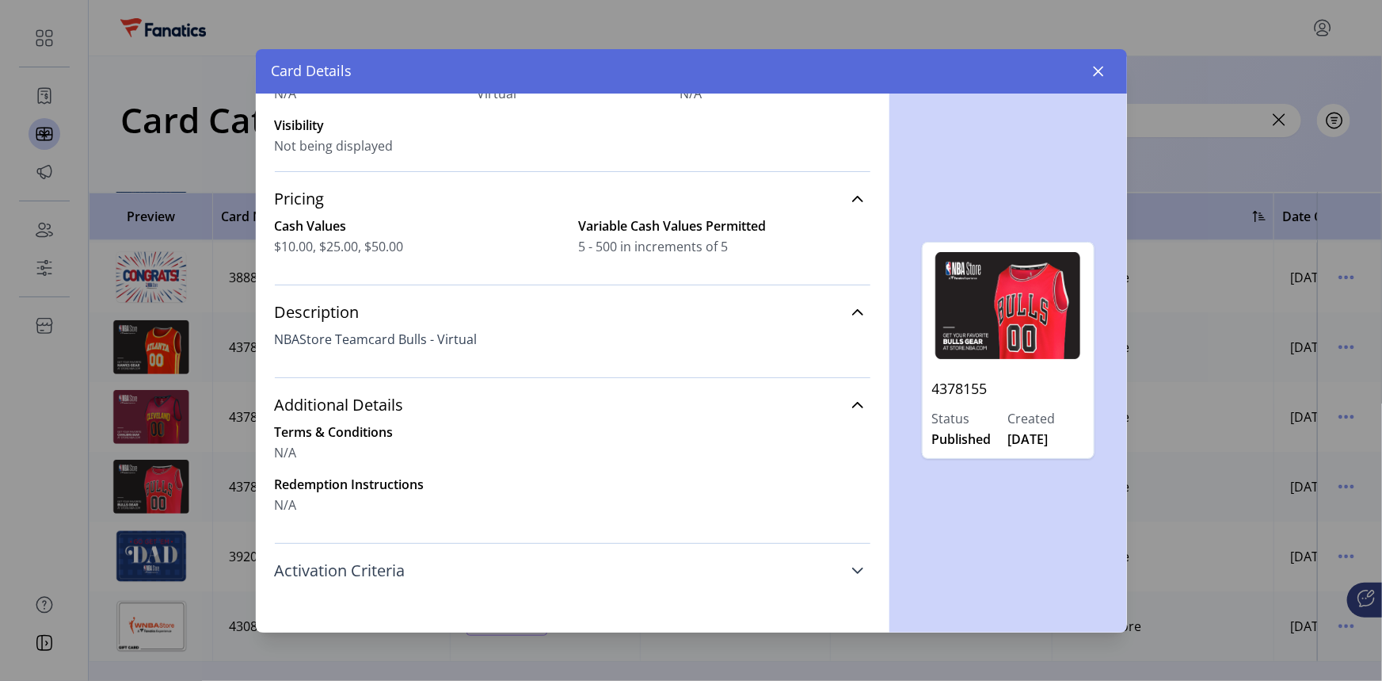
scroll to position [142, 0]
click at [367, 398] on span "Additional Details" at bounding box center [339, 406] width 129 height 16
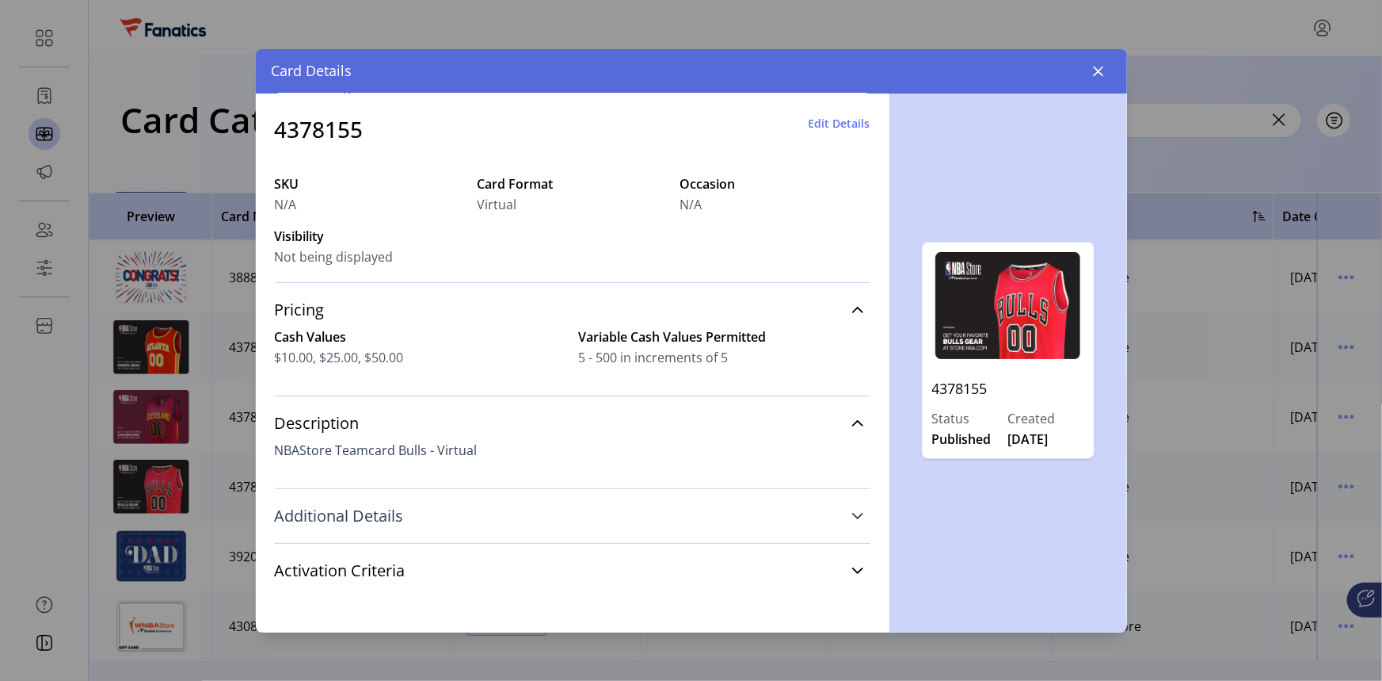
scroll to position [31, 0]
click at [973, 389] on p "4378155" at bounding box center [1008, 388] width 152 height 40
click at [984, 390] on p "4378155" at bounding box center [1008, 388] width 152 height 40
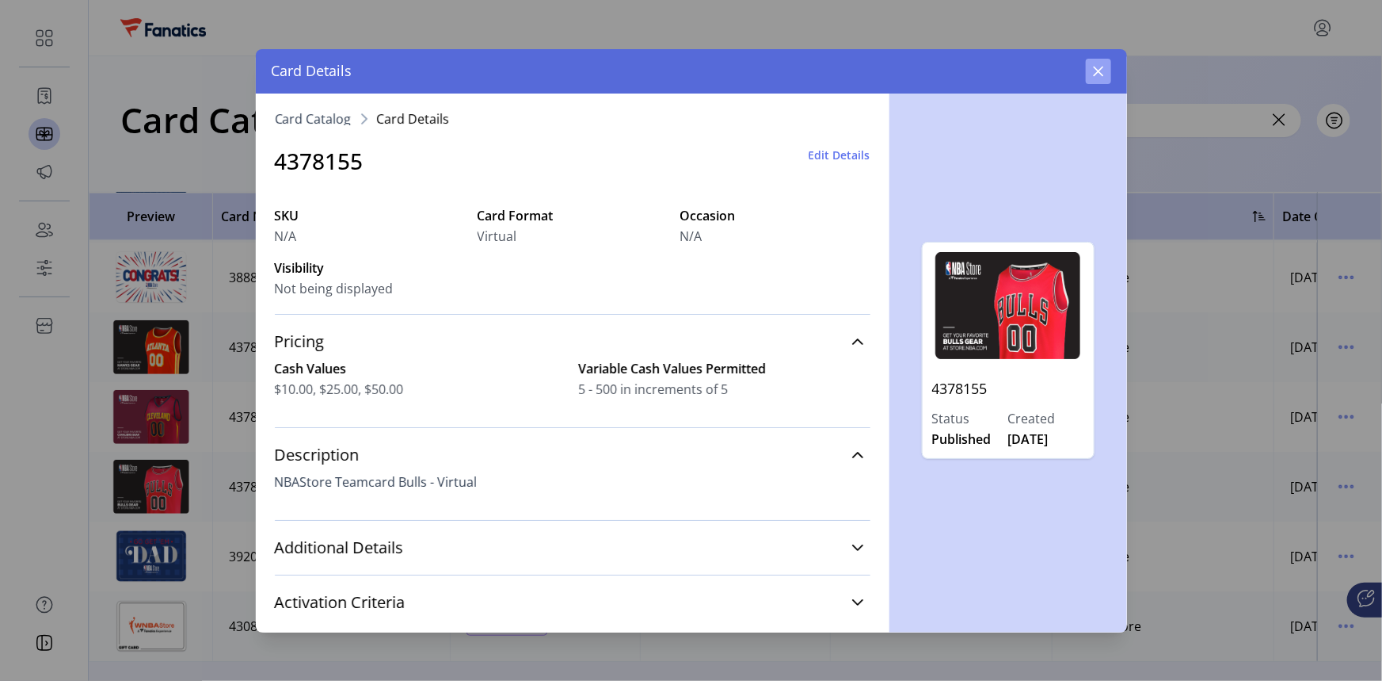
click at [1098, 65] on icon "button" at bounding box center [1099, 71] width 13 height 13
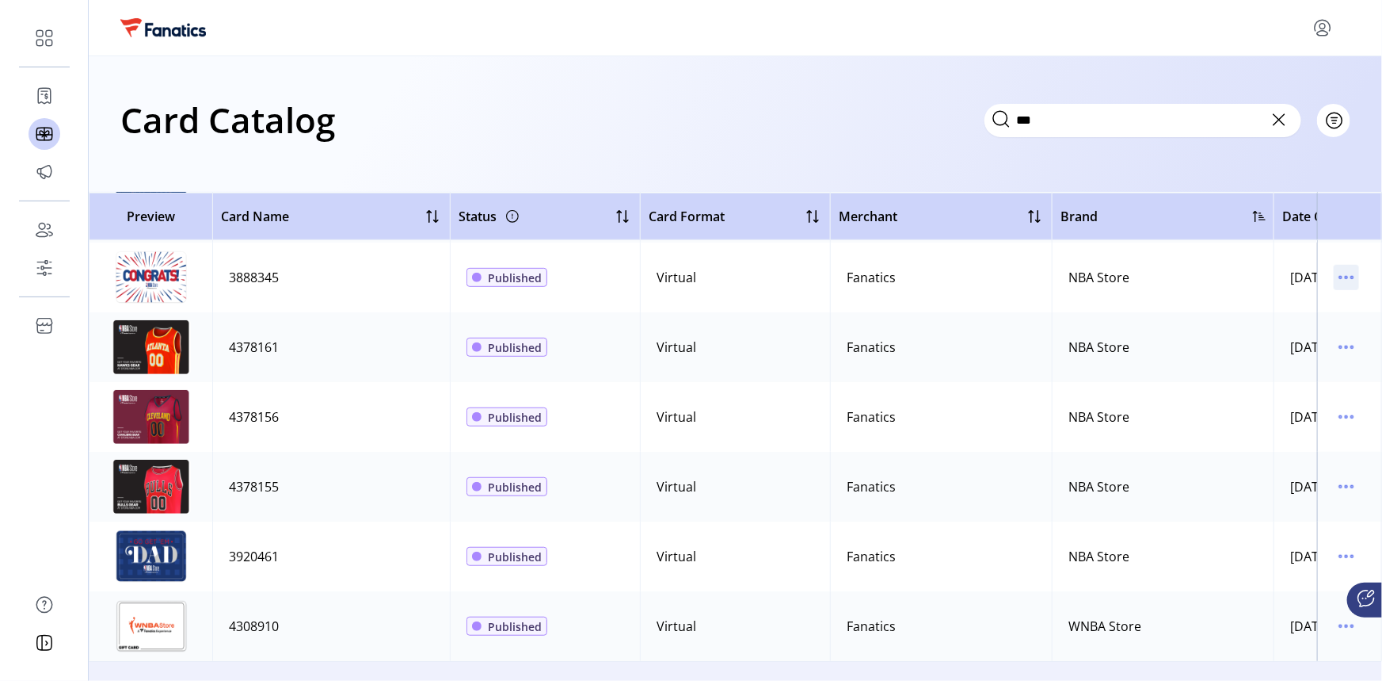
click at [1344, 265] on icon "menu" at bounding box center [1346, 277] width 25 height 25
click at [1276, 292] on span "View Details" at bounding box center [1273, 297] width 132 height 13
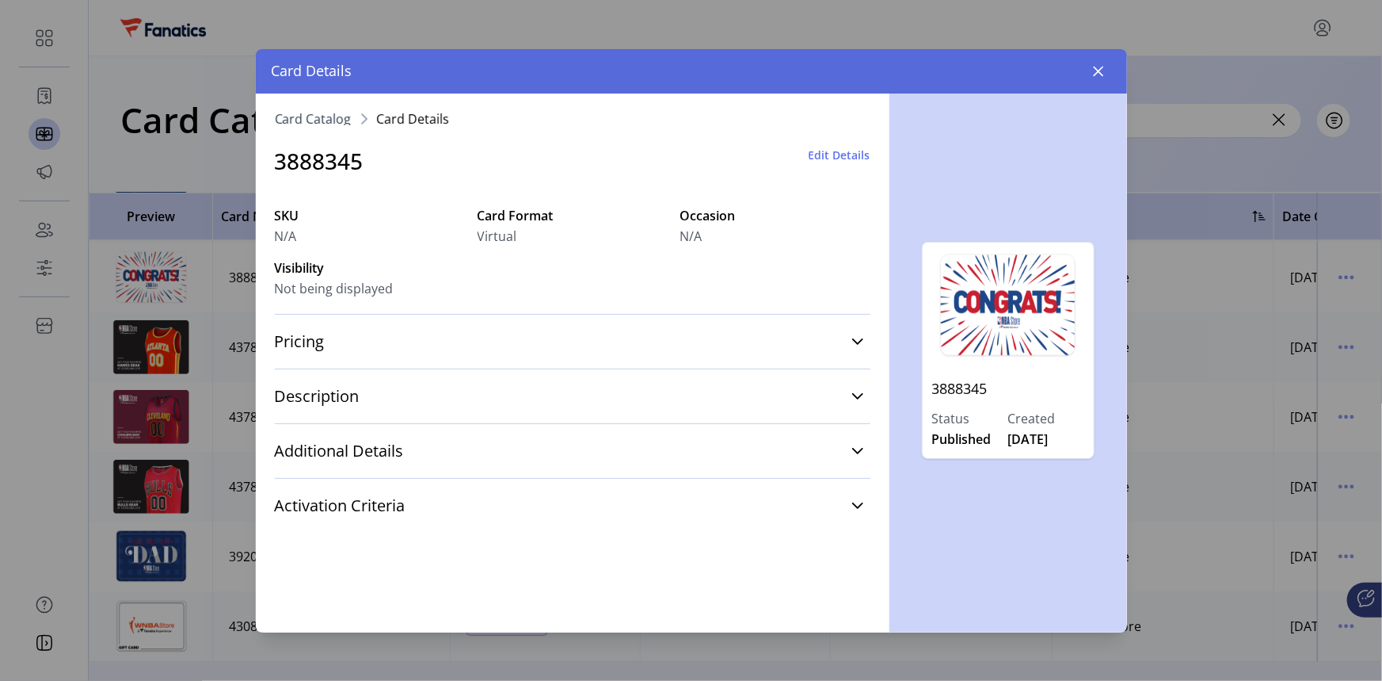
click at [959, 390] on p "3888345" at bounding box center [1008, 388] width 152 height 40
click at [1106, 68] on button "button" at bounding box center [1098, 71] width 25 height 25
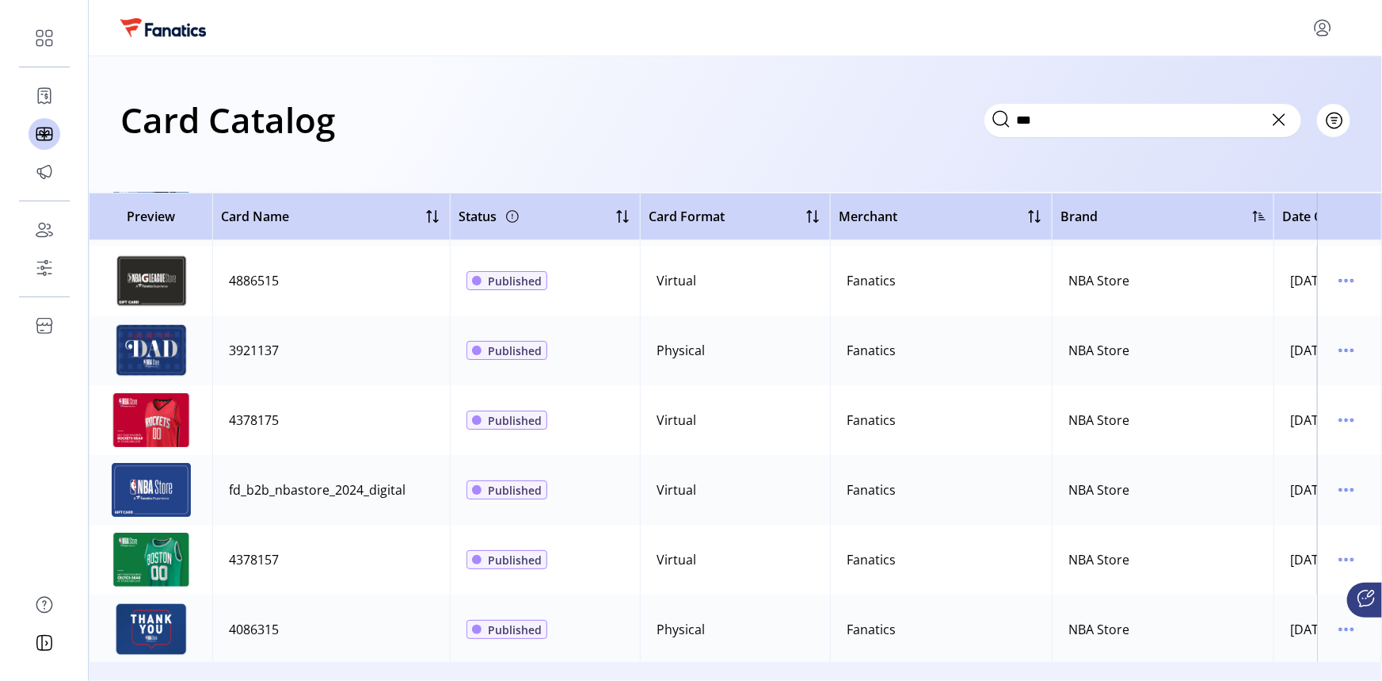
scroll to position [2990, 0]
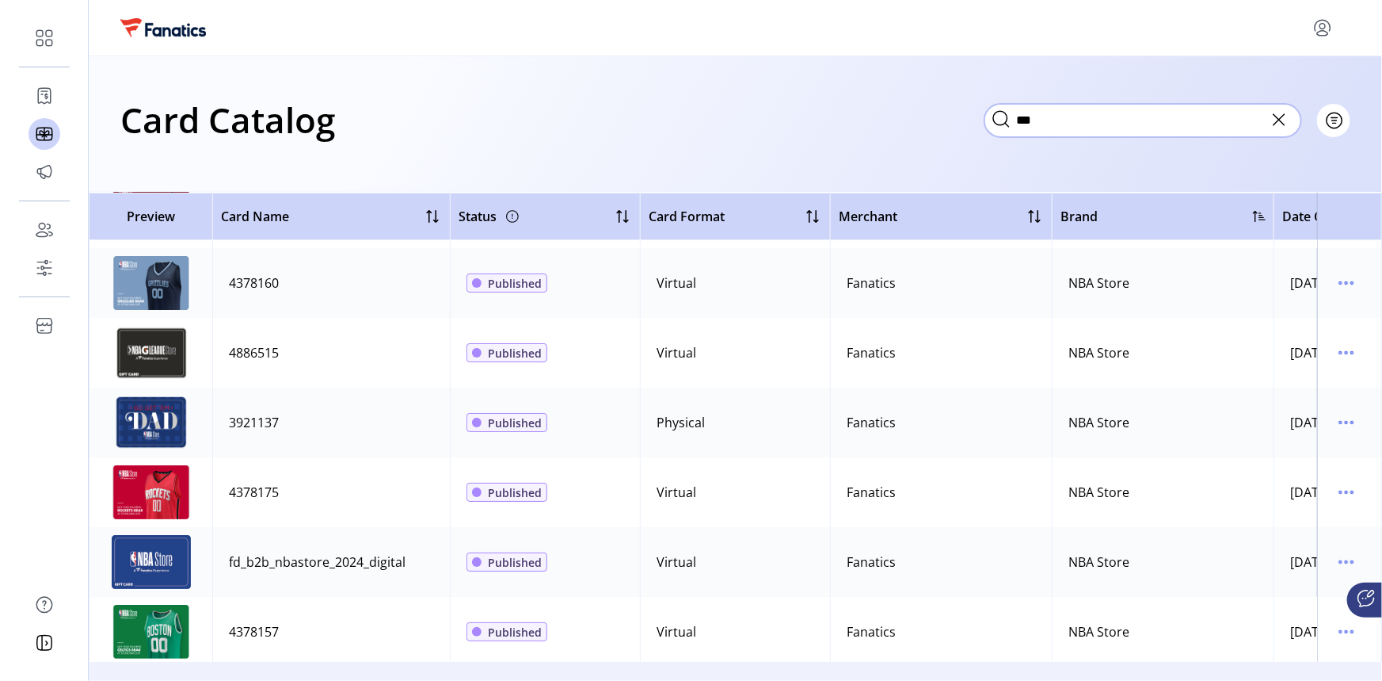
drag, startPoint x: 1085, startPoint y: 125, endPoint x: 978, endPoint y: 113, distance: 107.7
click at [978, 113] on div "Card Catalog *** Filter Add New Card" at bounding box center [735, 119] width 1230 height 55
type input "*"
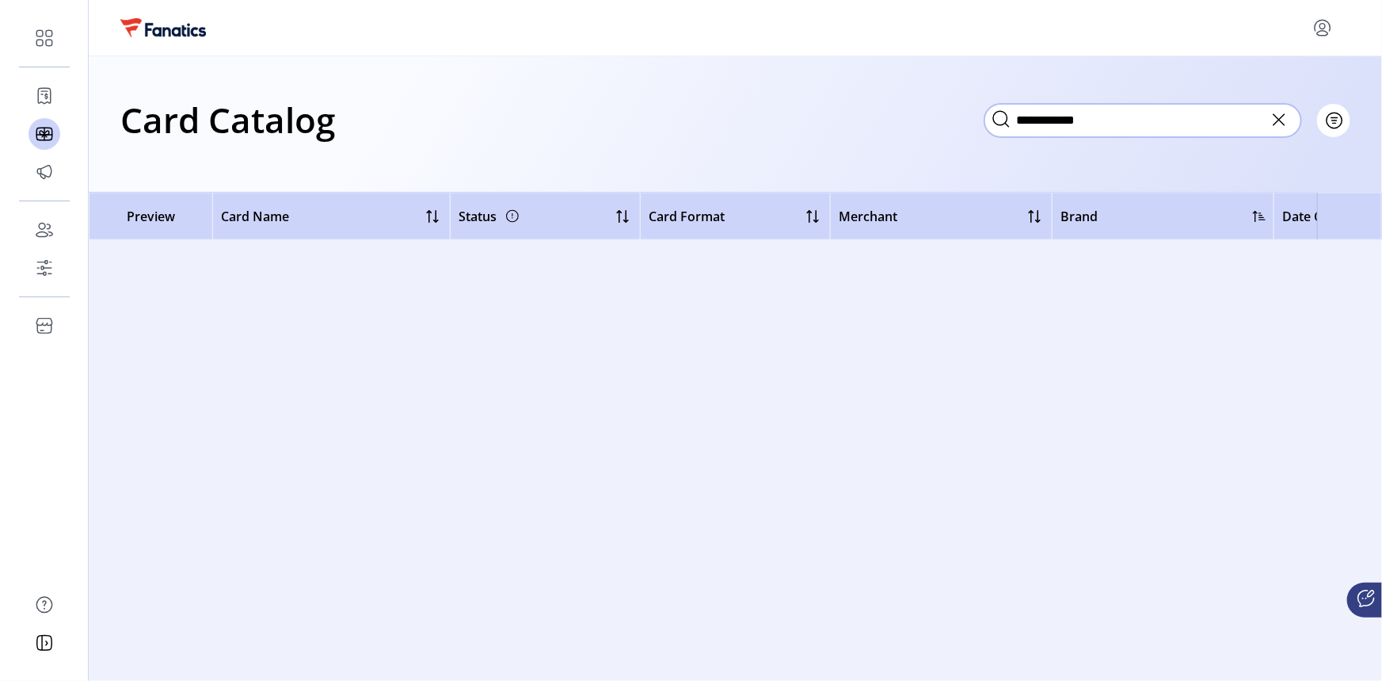
scroll to position [0, 0]
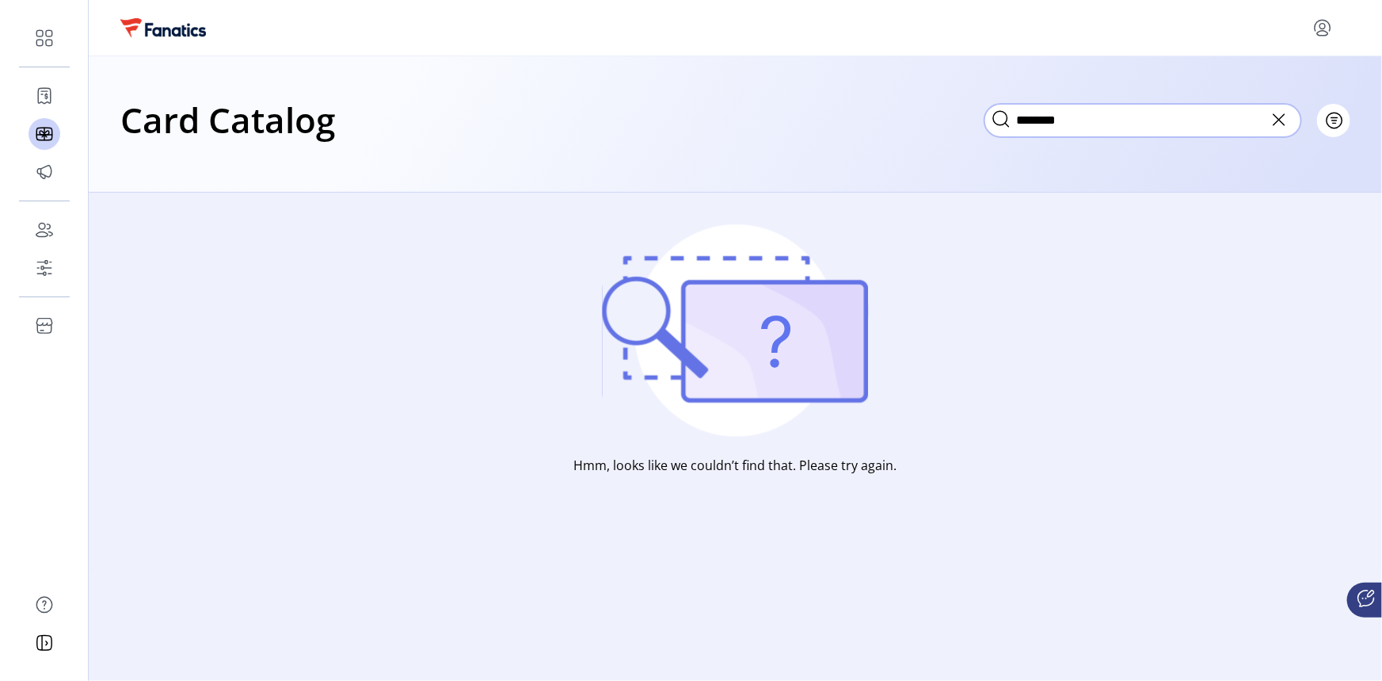
type input "*******"
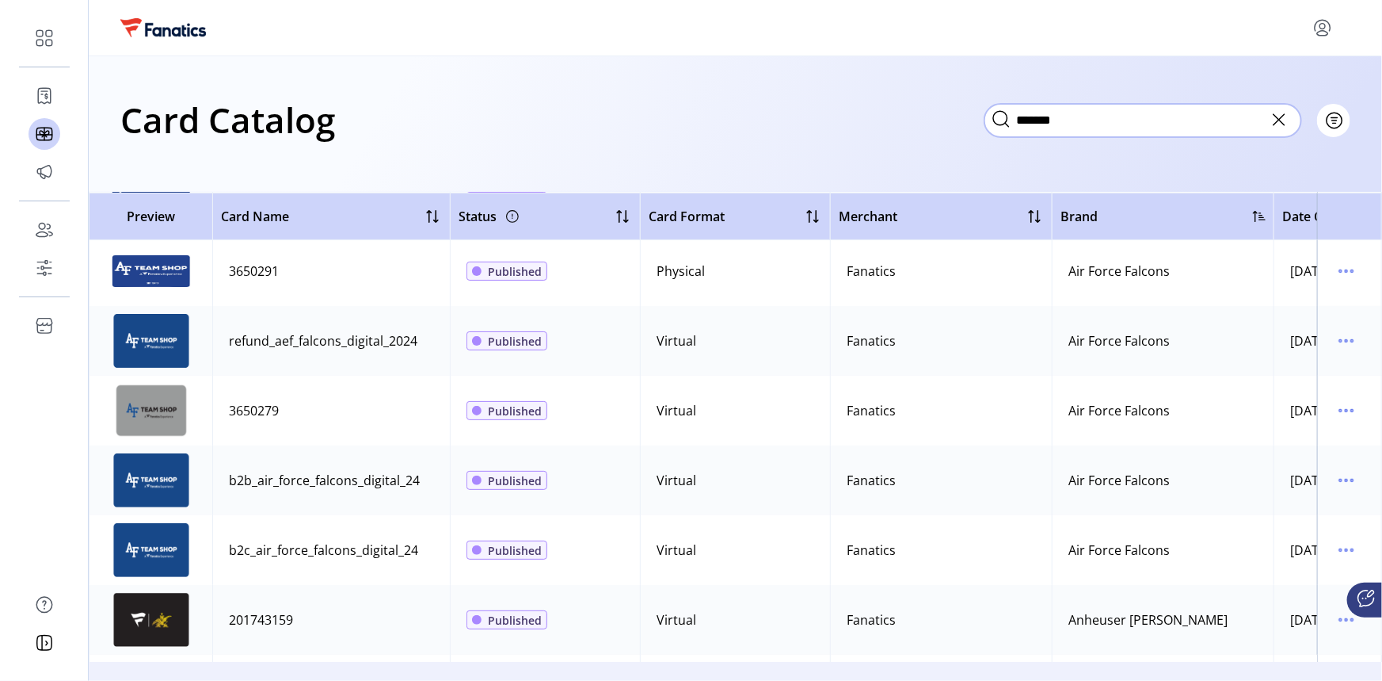
scroll to position [71, 0]
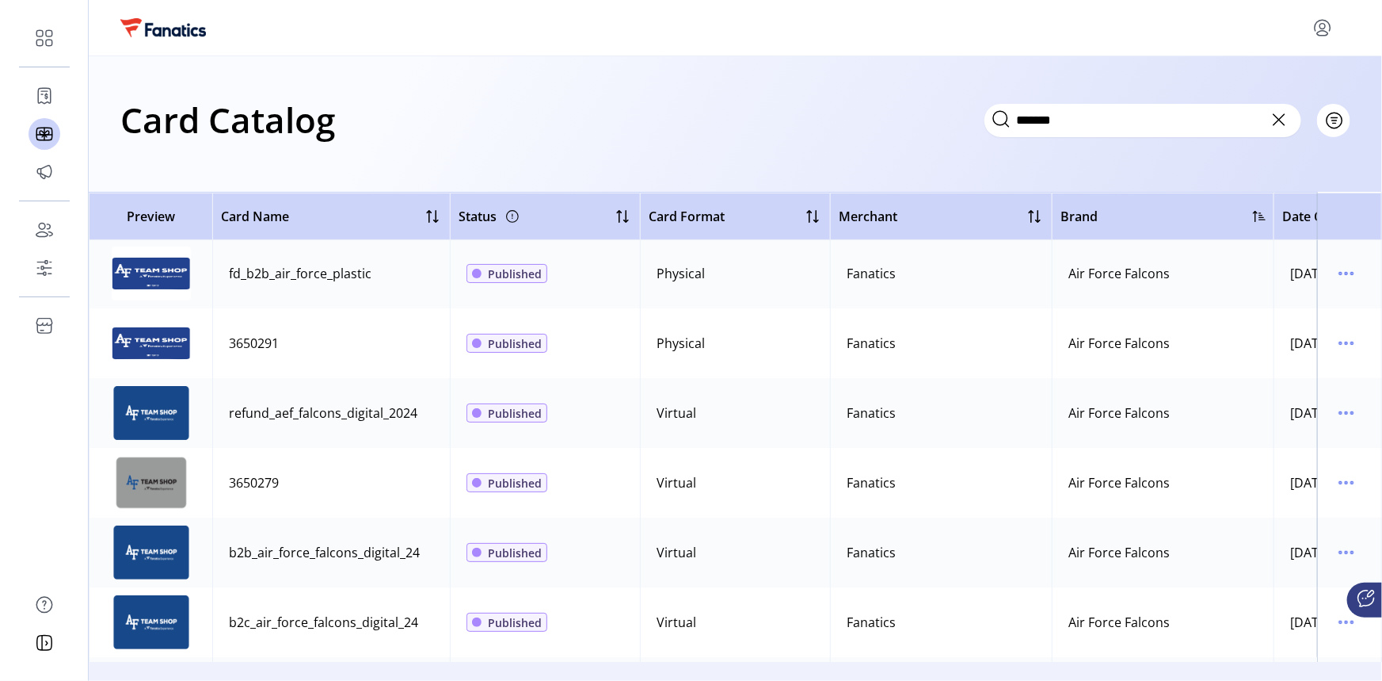
click at [717, 100] on div "Card Catalog ******* Filter Add New Card" at bounding box center [735, 119] width 1230 height 55
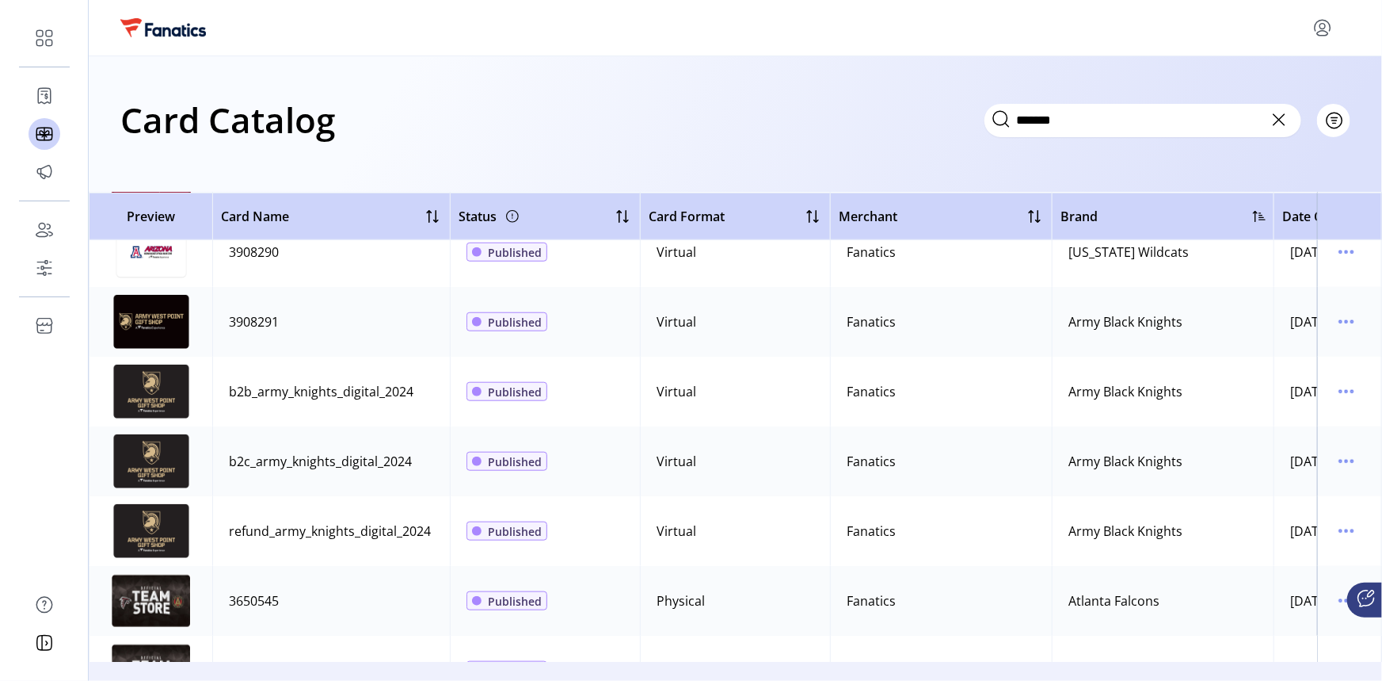
scroll to position [792, 0]
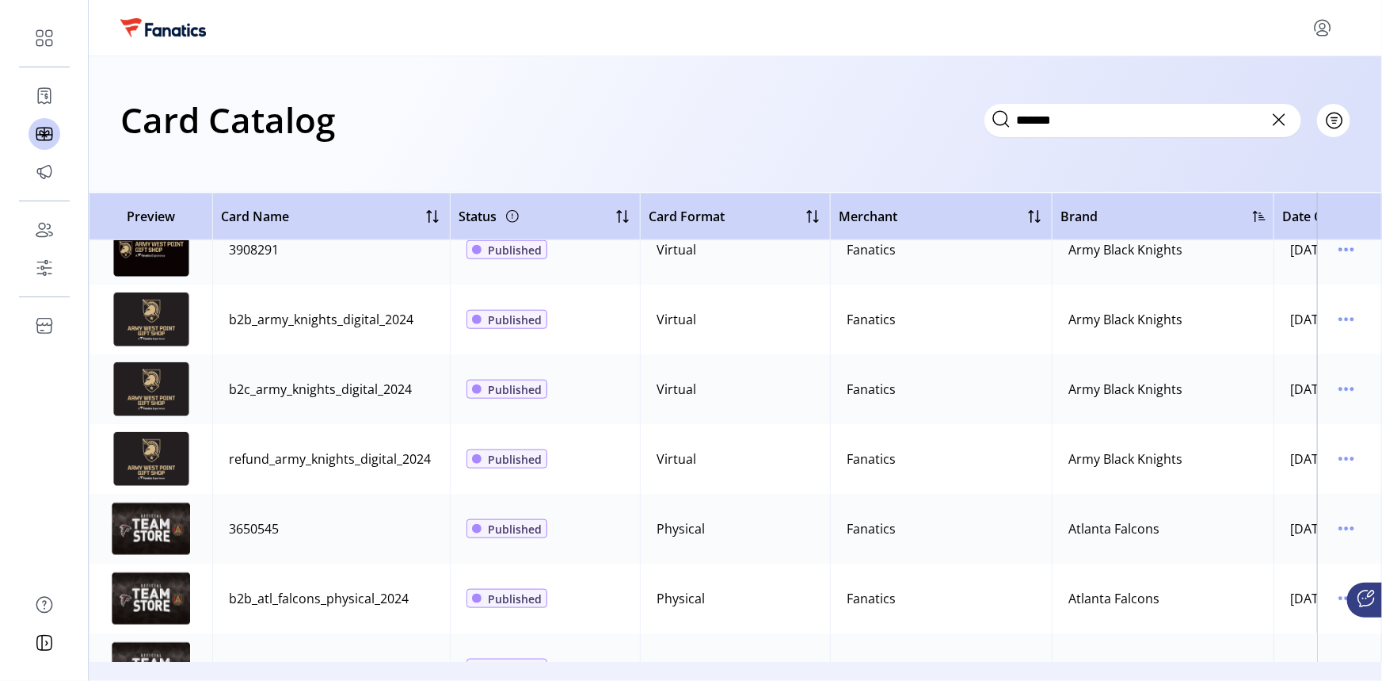
click at [681, 97] on div "Card Catalog ******* Filter Add New Card" at bounding box center [735, 119] width 1230 height 55
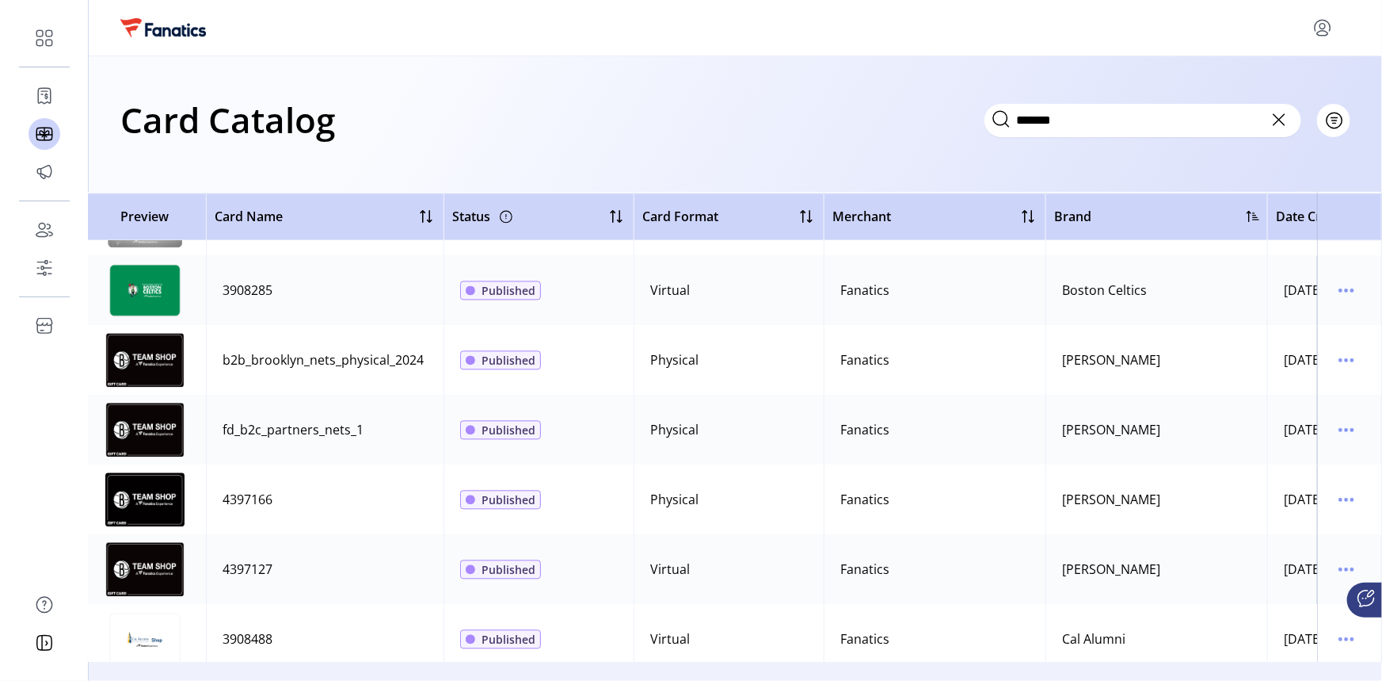
scroll to position [1728, 0]
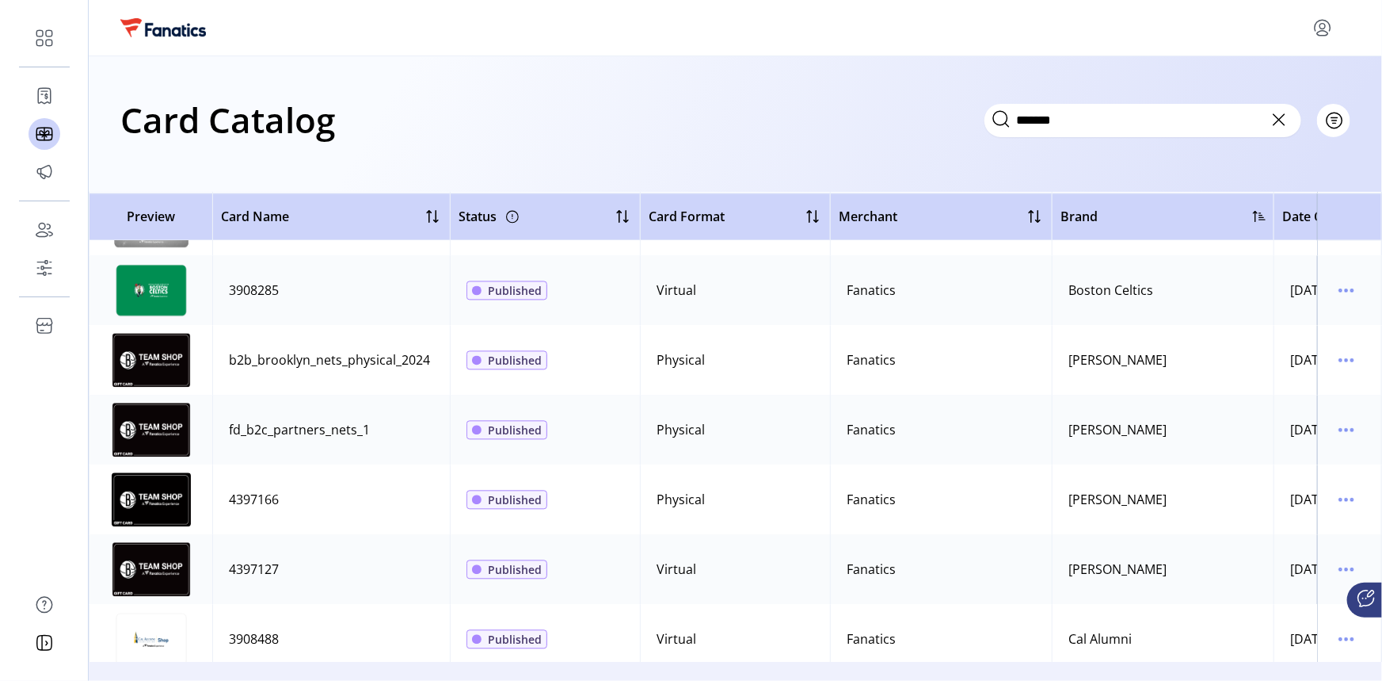
click at [1323, 25] on icon "menu" at bounding box center [1322, 27] width 25 height 25
click at [1268, 93] on span "Sign Out" at bounding box center [1266, 90] width 119 height 13
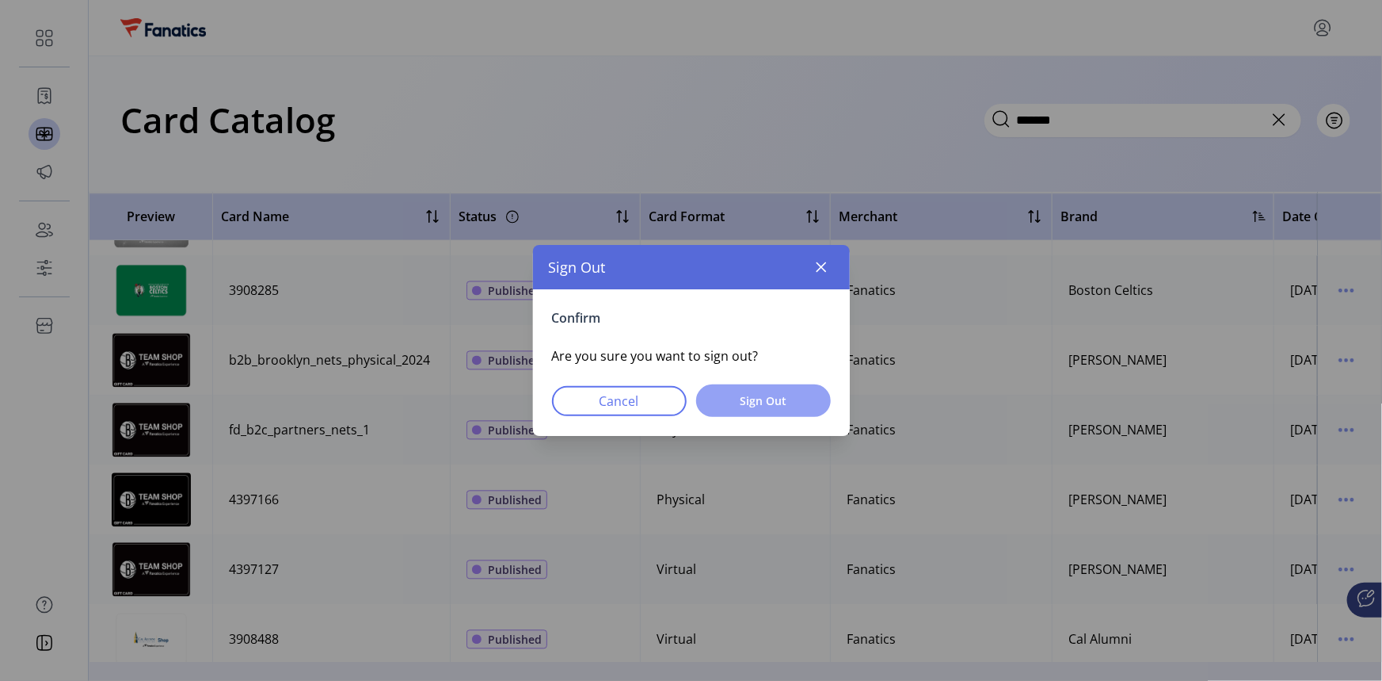
click at [767, 410] on button "Sign Out" at bounding box center [763, 400] width 135 height 32
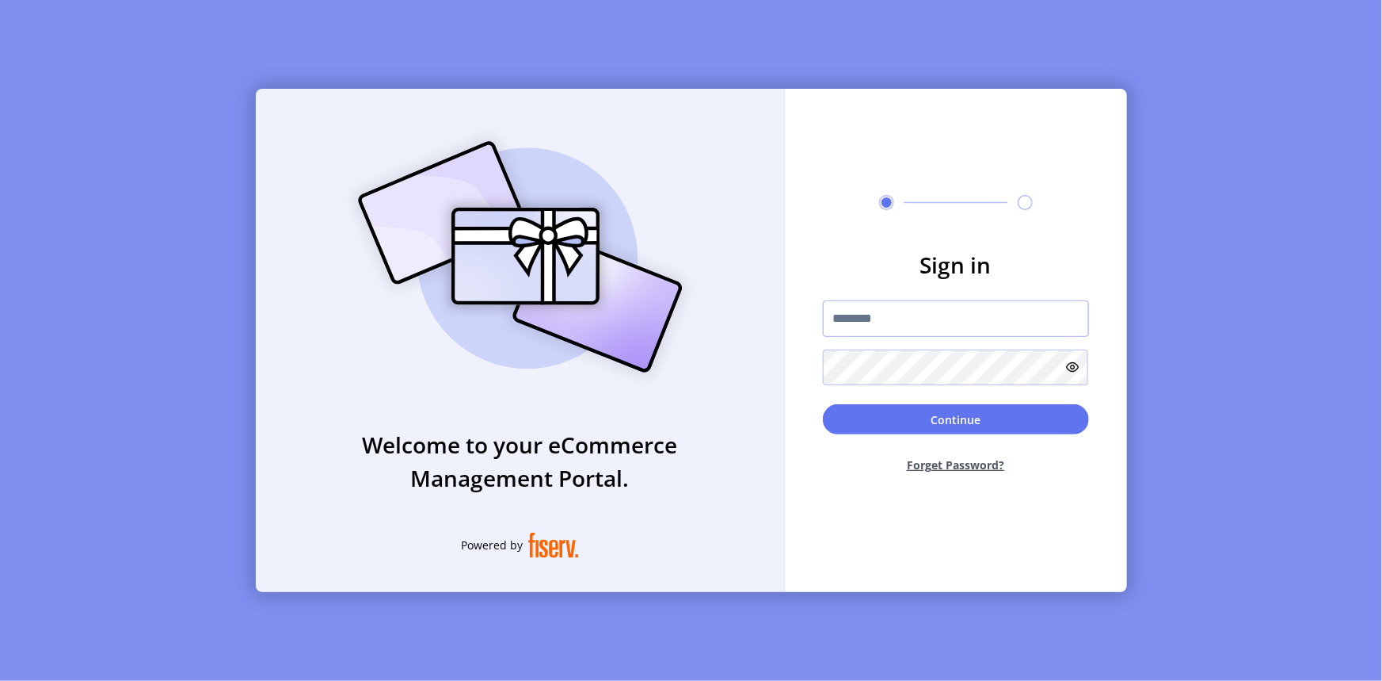
type input "**********"
